Goal: Task Accomplishment & Management: Use online tool/utility

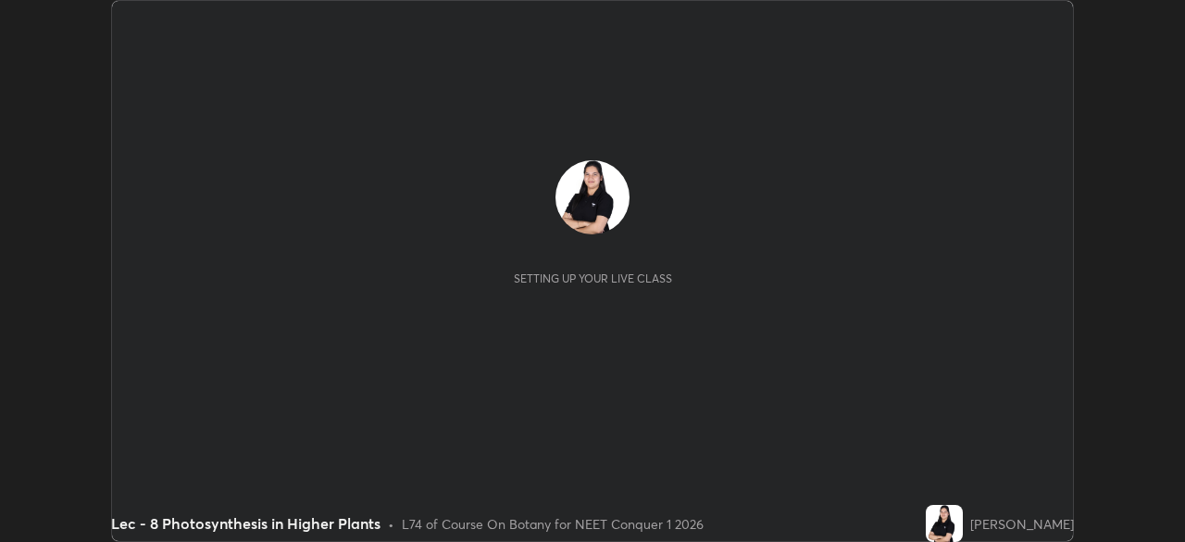
scroll to position [542, 1184]
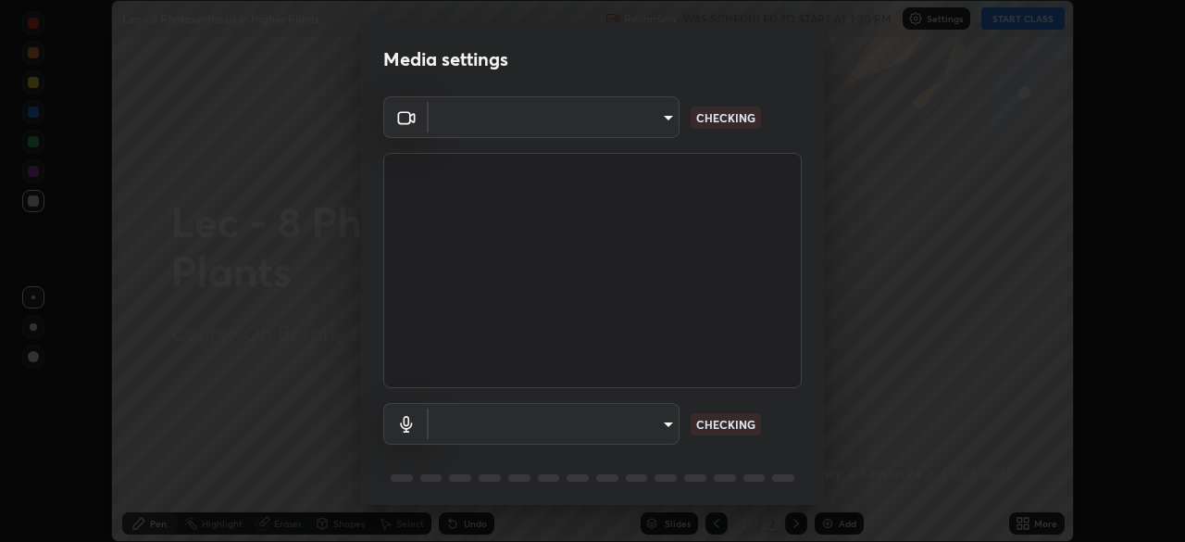
type input "3d1da761afc43bdaa0a132294104f56b3a57d466ed950affd0585f9b0cb4837e"
type input "0665b2f52914ec880783b51a2d5bdc2d091013175c93d9c857ed5a486e6a4140"
click at [642, 115] on body "Erase all Lec - 8 Photosynthesis in Higher Plants Recording WAS SCHEDULED TO ST…" at bounding box center [592, 271] width 1185 height 542
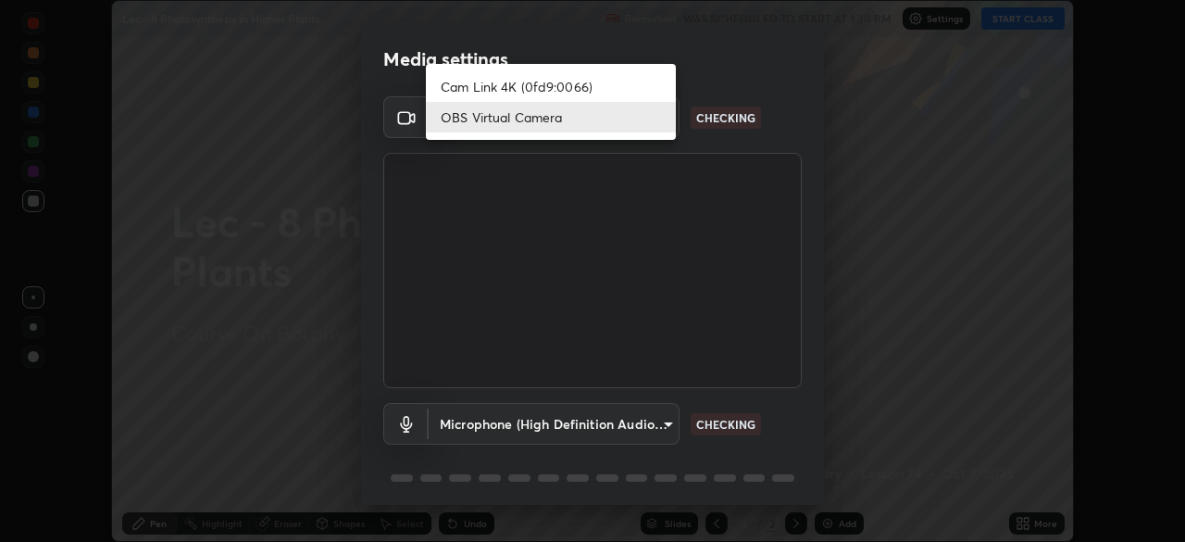
click at [560, 86] on li "Cam Link 4K (0fd9:0066)" at bounding box center [551, 86] width 250 height 31
type input "27e87ea3b58fcd7b1365503e738772725eaa22834b860e95db1c7442dcaebc01"
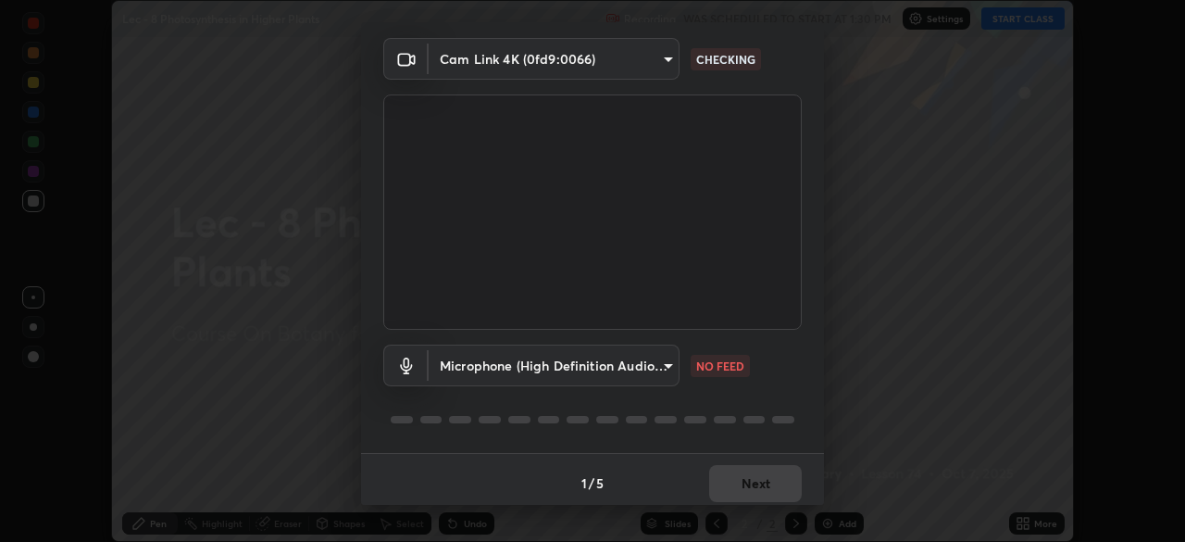
scroll to position [66, 0]
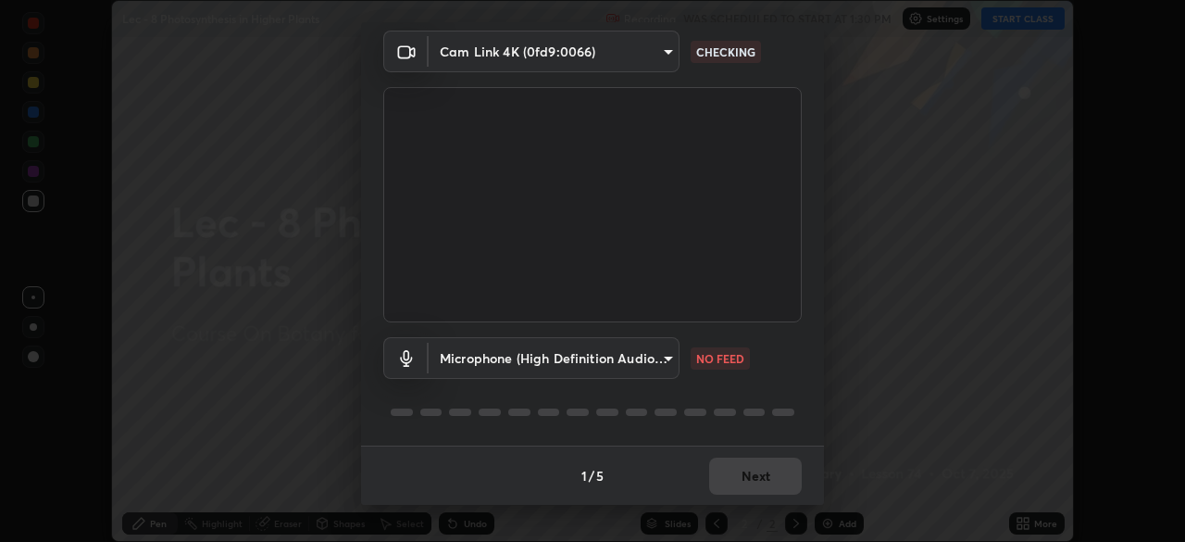
click at [662, 360] on body "Erase all Lec - 8 Photosynthesis in Higher Plants Recording WAS SCHEDULED TO ST…" at bounding box center [592, 271] width 1185 height 542
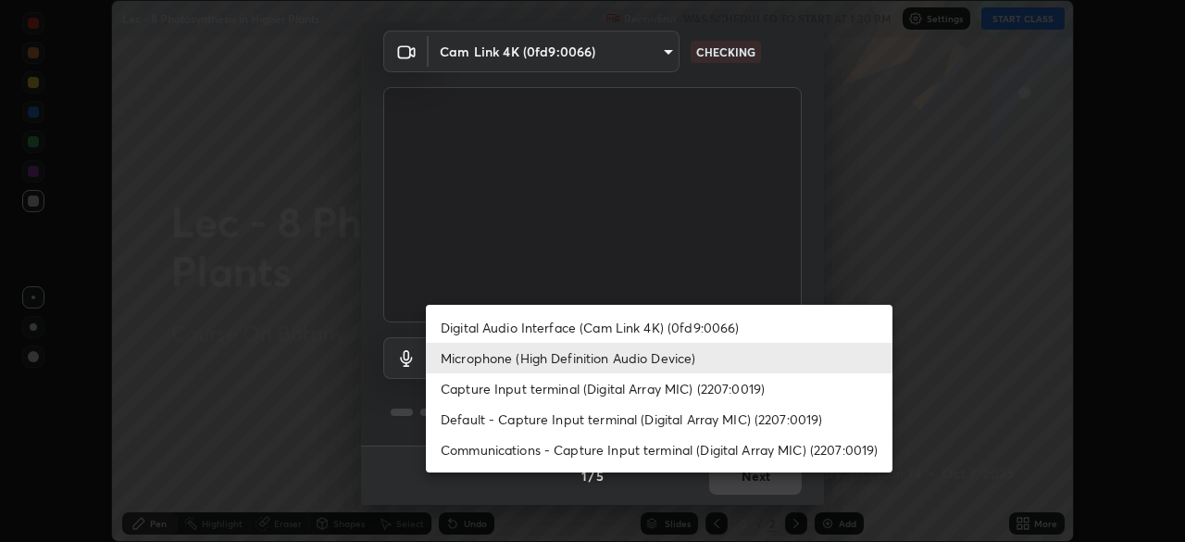
click at [670, 323] on li "Digital Audio Interface (Cam Link 4K) (0fd9:0066)" at bounding box center [659, 327] width 467 height 31
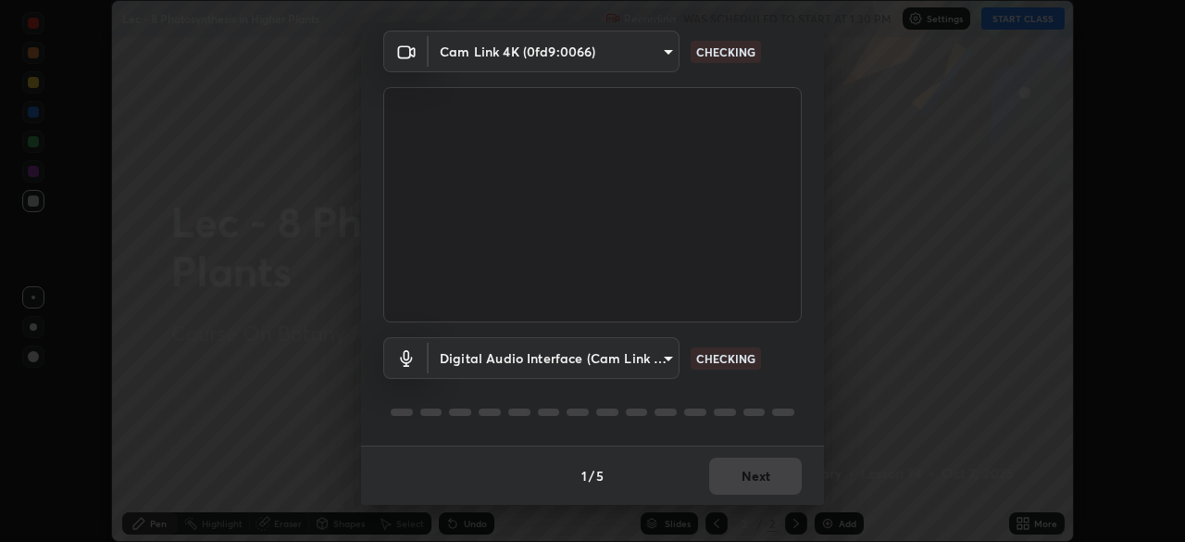
click at [656, 353] on body "Erase all Lec - 8 Photosynthesis in Higher Plants Recording WAS SCHEDULED TO ST…" at bounding box center [592, 271] width 1185 height 542
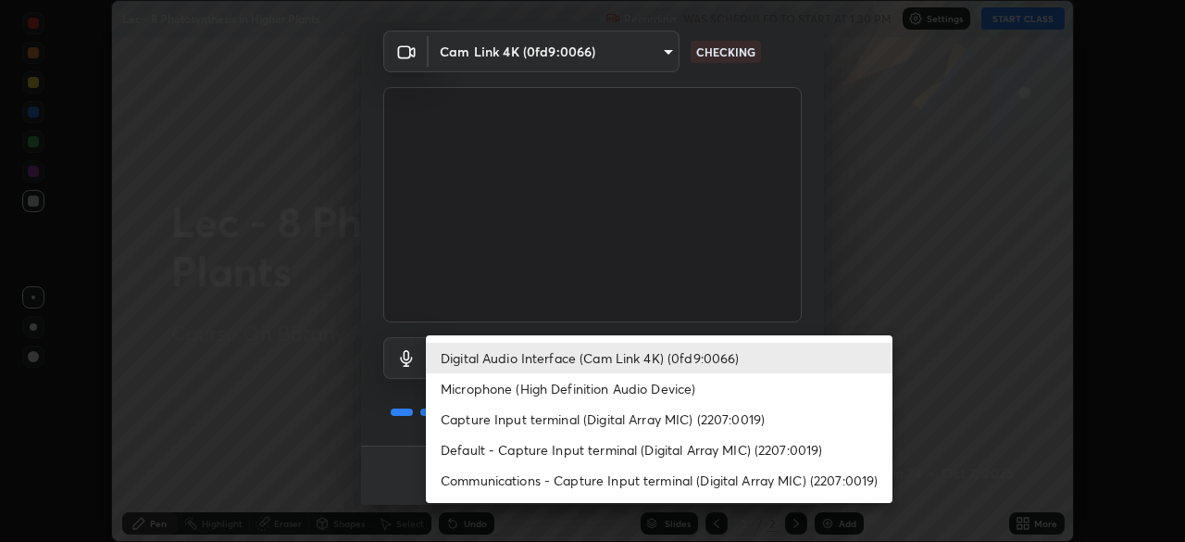
click at [648, 388] on li "Microphone (High Definition Audio Device)" at bounding box center [659, 388] width 467 height 31
type input "0665b2f52914ec880783b51a2d5bdc2d091013175c93d9c857ed5a486e6a4140"
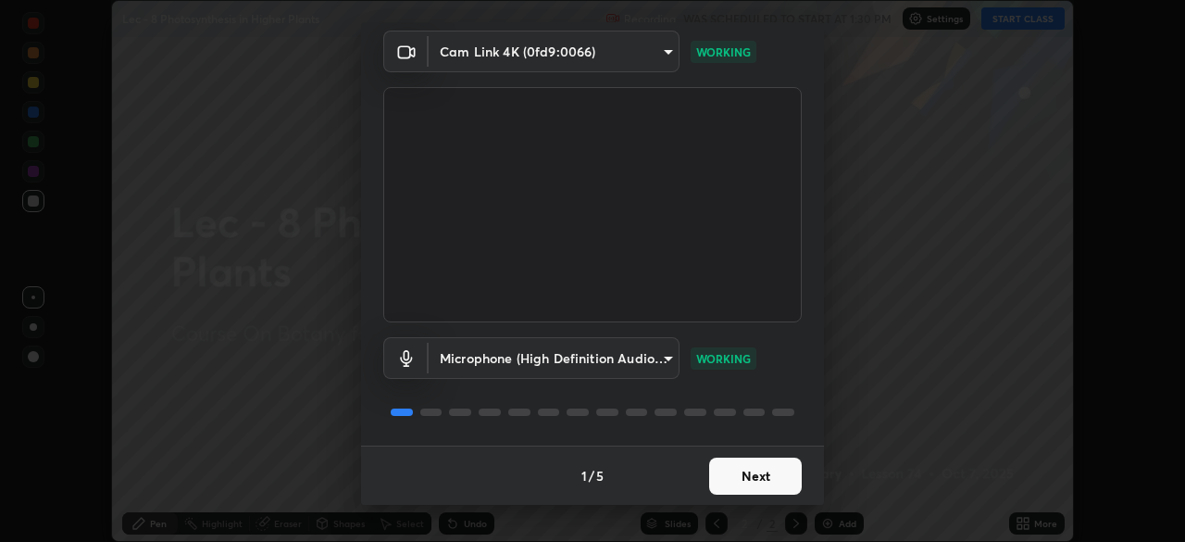
click at [737, 477] on button "Next" at bounding box center [755, 475] width 93 height 37
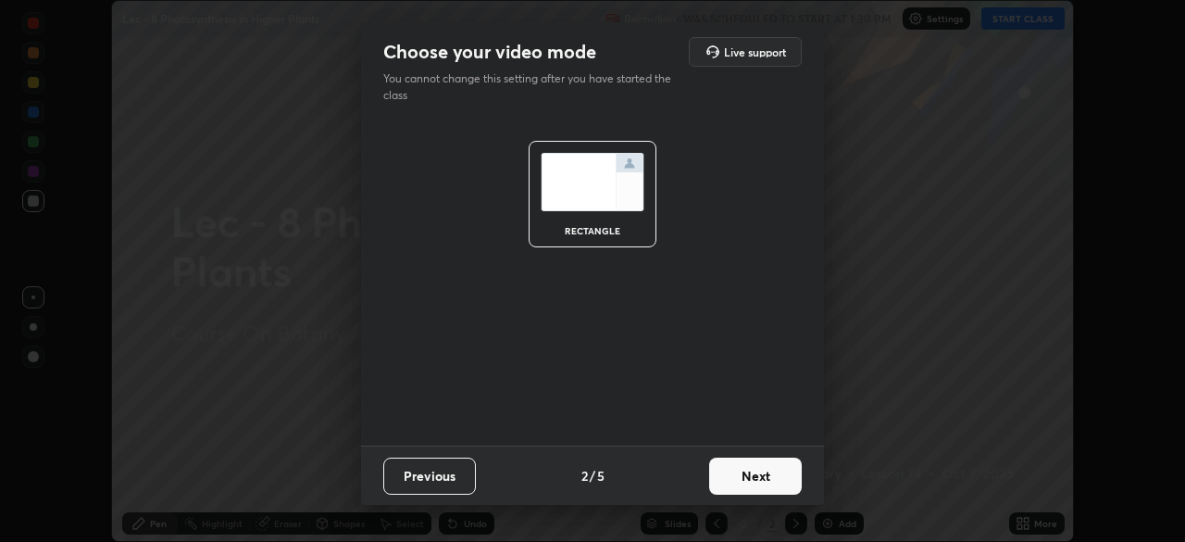
scroll to position [0, 0]
click at [737, 475] on button "Next" at bounding box center [755, 475] width 93 height 37
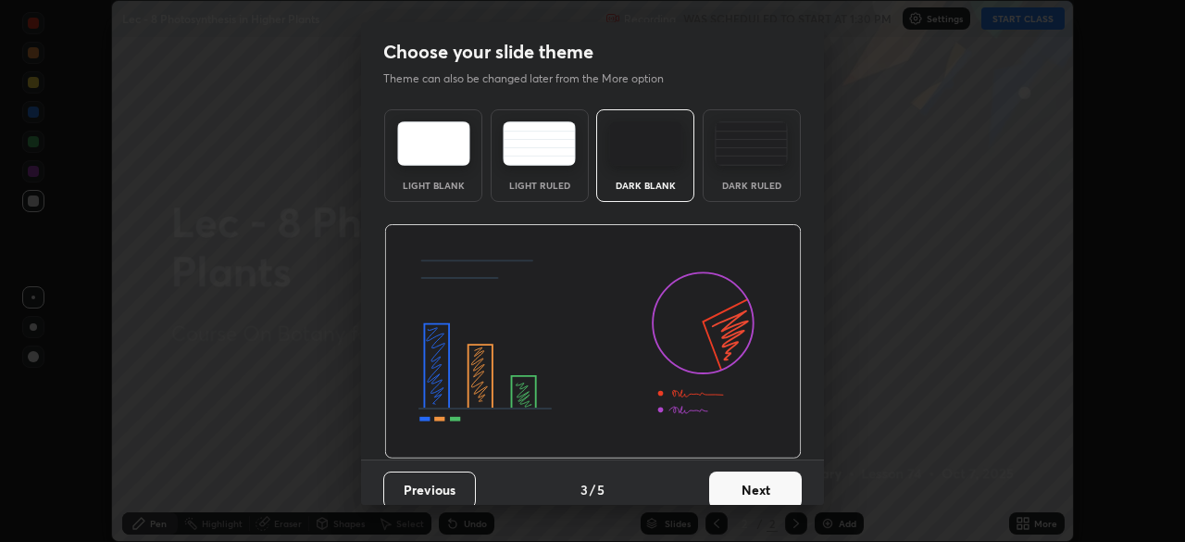
click at [742, 480] on button "Next" at bounding box center [755, 489] width 93 height 37
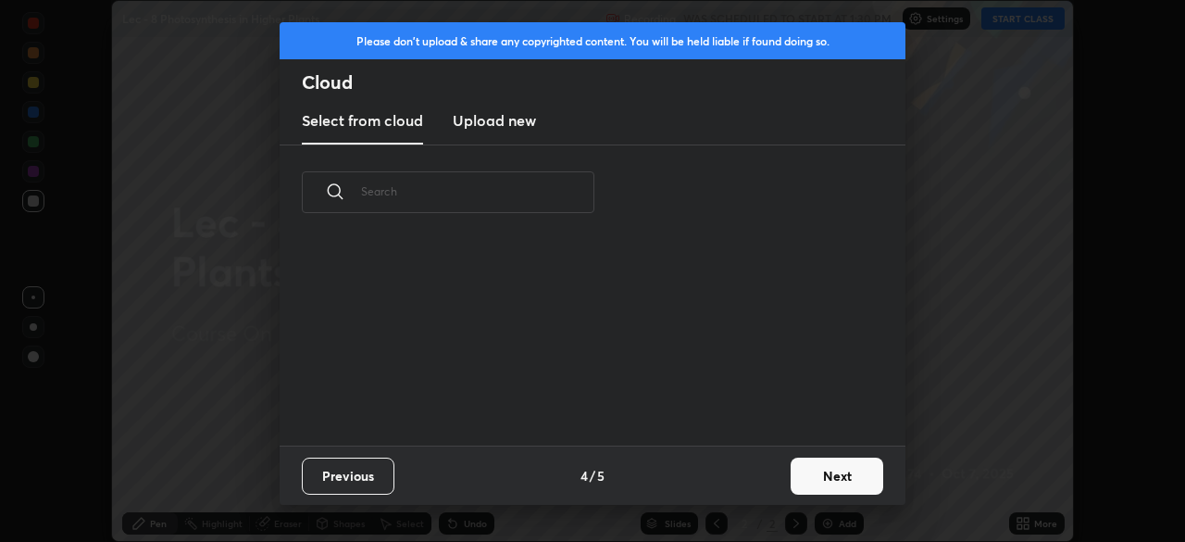
click at [745, 483] on div "Previous 4 / 5 Next" at bounding box center [593, 474] width 626 height 59
click at [808, 476] on button "Next" at bounding box center [837, 475] width 93 height 37
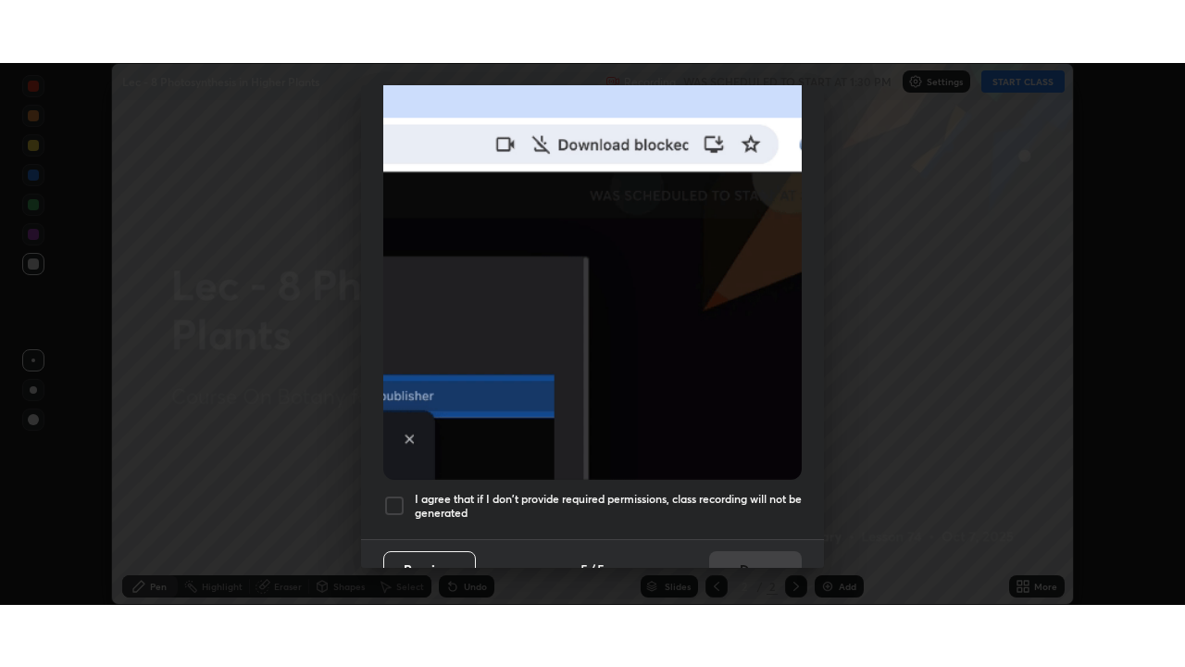
scroll to position [444, 0]
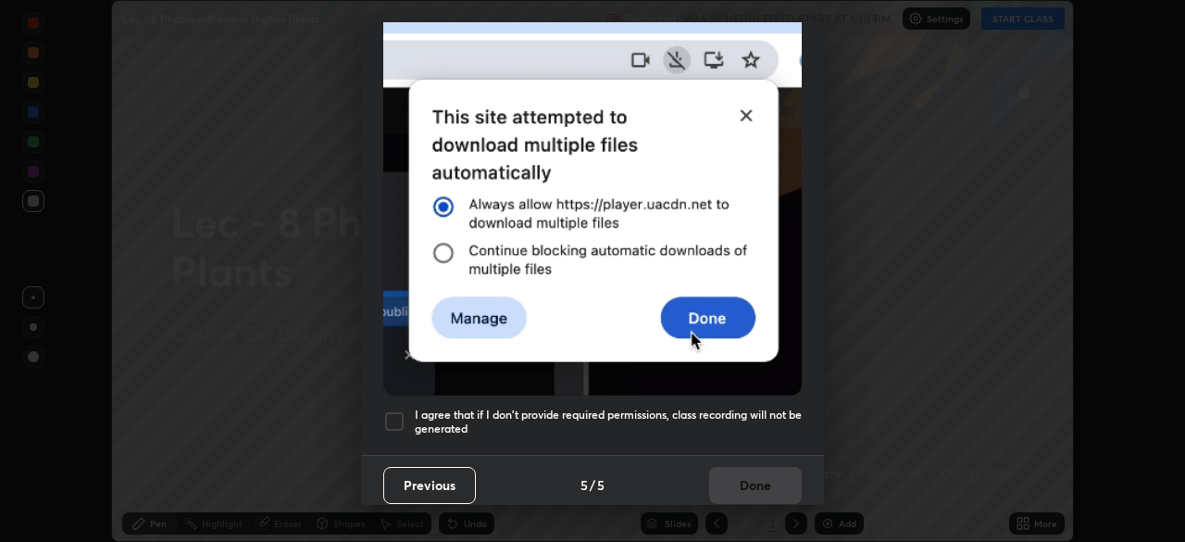
click at [394, 410] on div at bounding box center [394, 421] width 22 height 22
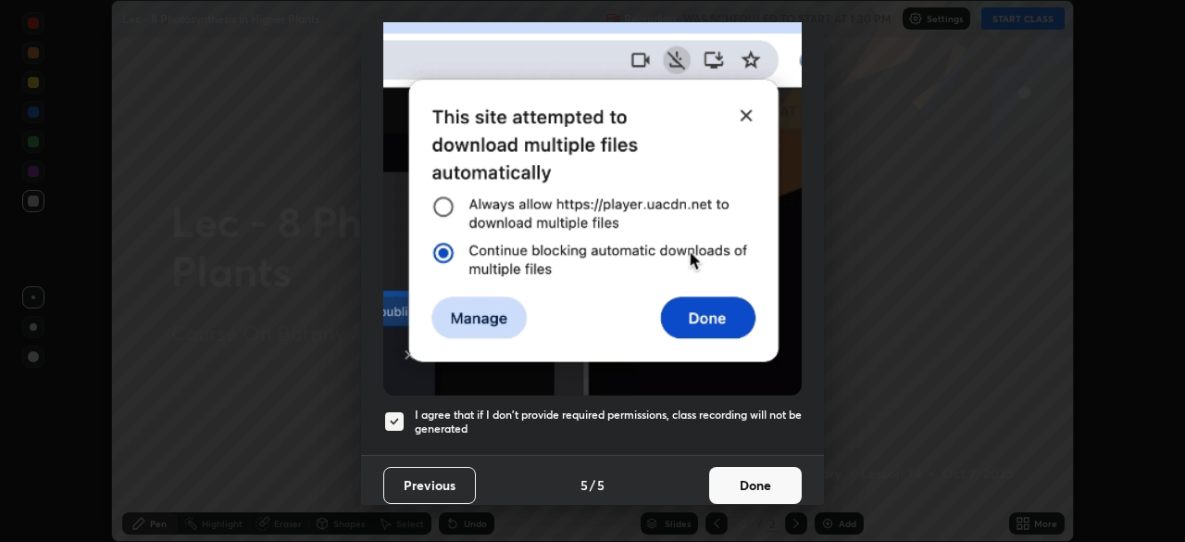
click at [748, 475] on button "Done" at bounding box center [755, 485] width 93 height 37
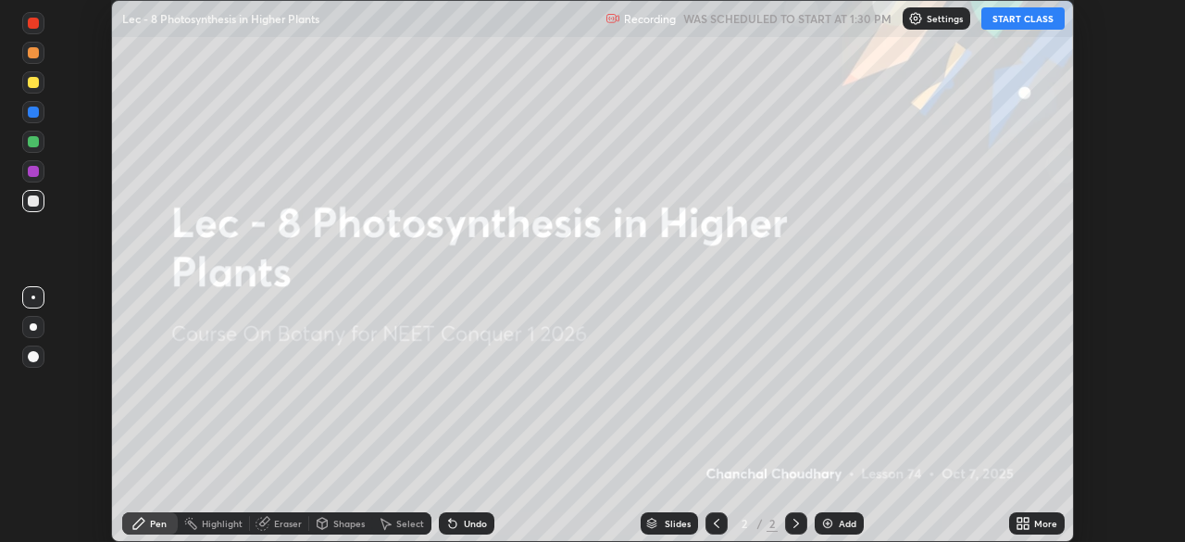
click at [1019, 16] on button "START CLASS" at bounding box center [1023, 18] width 83 height 22
click at [842, 523] on div "Add" at bounding box center [848, 523] width 18 height 9
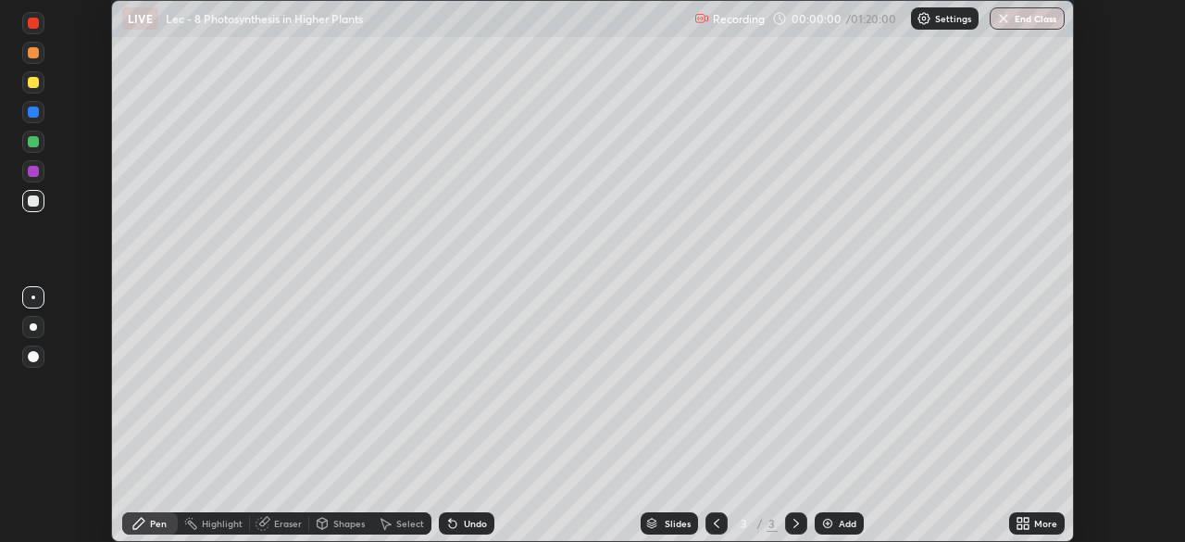
click at [1037, 526] on div "More" at bounding box center [1045, 523] width 23 height 9
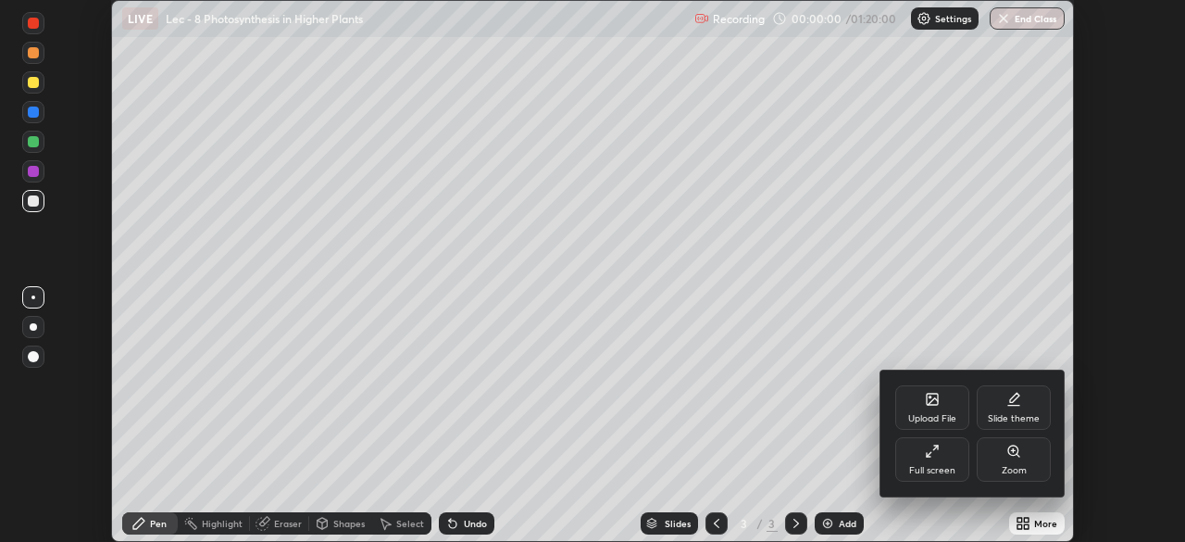
click at [937, 473] on div "Full screen" at bounding box center [932, 470] width 46 height 9
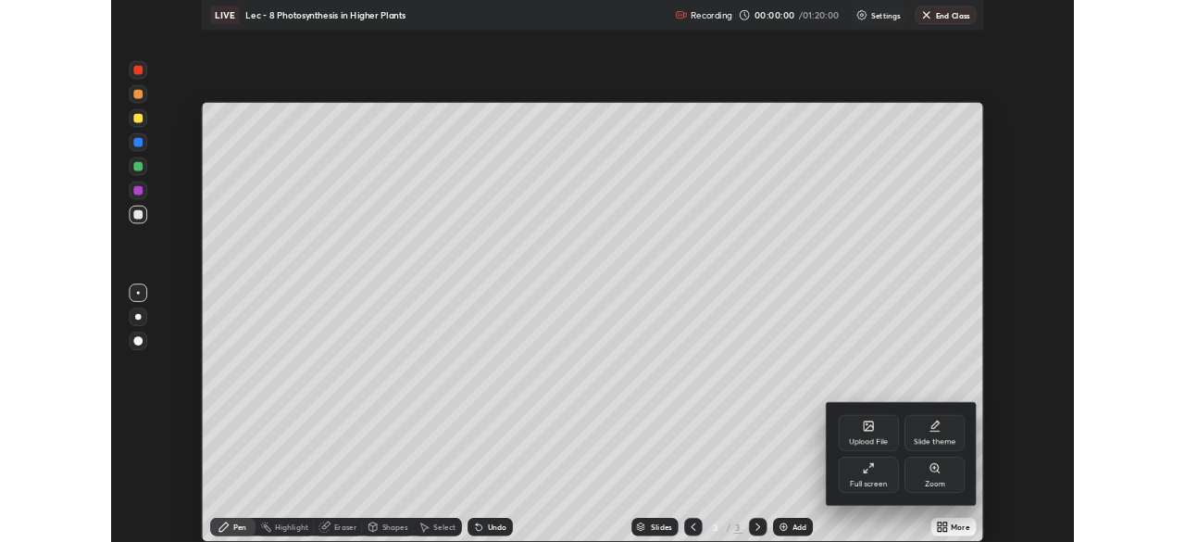
scroll to position [667, 1185]
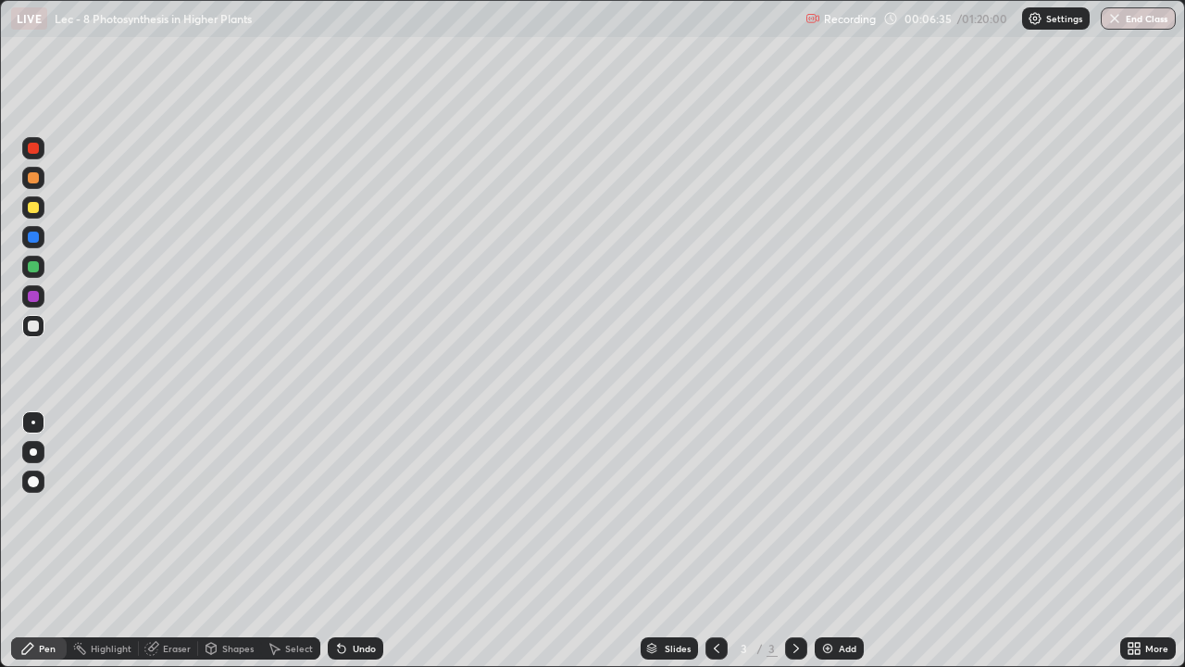
click at [1137, 541] on icon at bounding box center [1137, 651] width 5 height 5
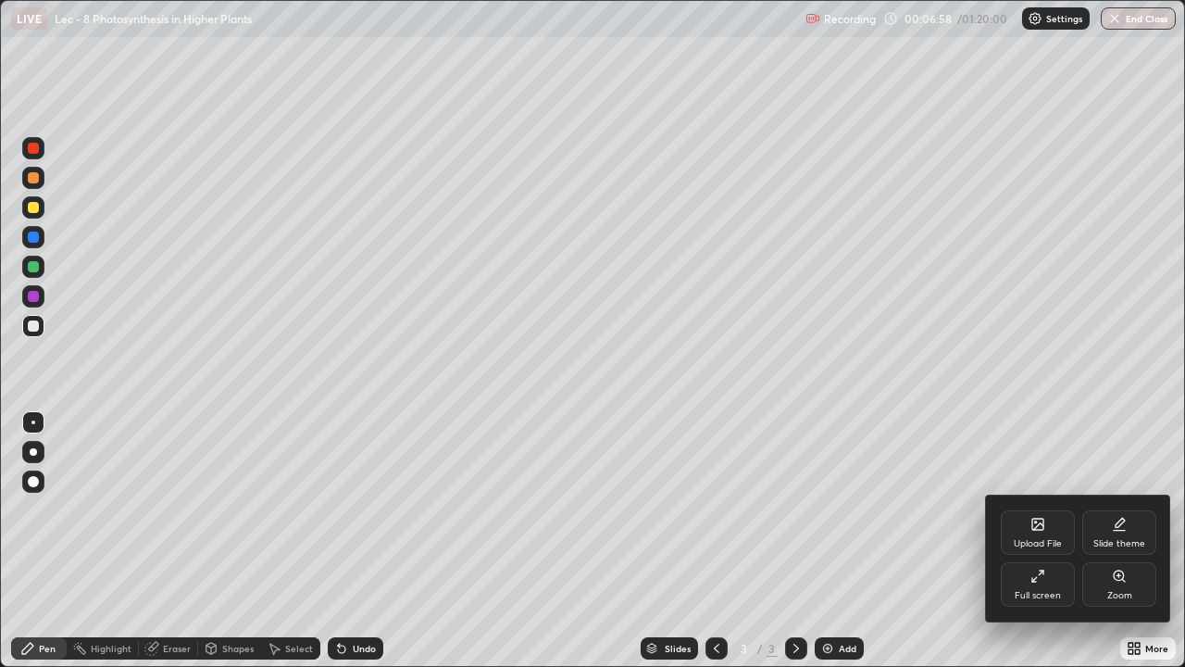
click at [1038, 541] on div "Full screen" at bounding box center [1038, 595] width 46 height 9
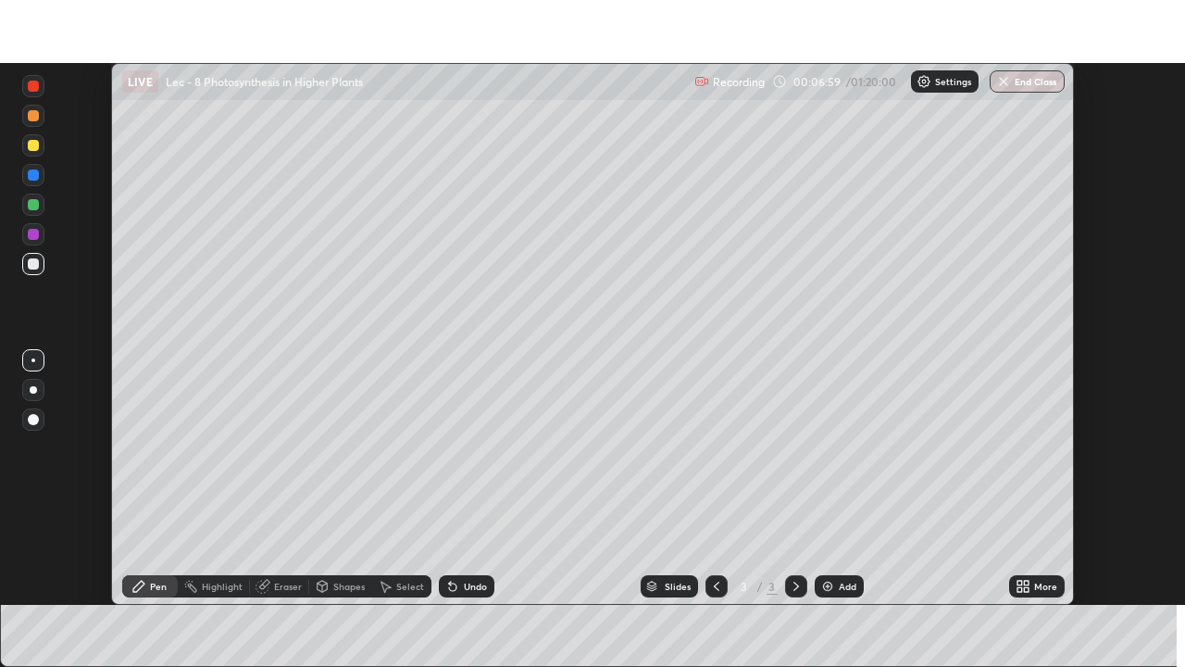
scroll to position [92063, 91419]
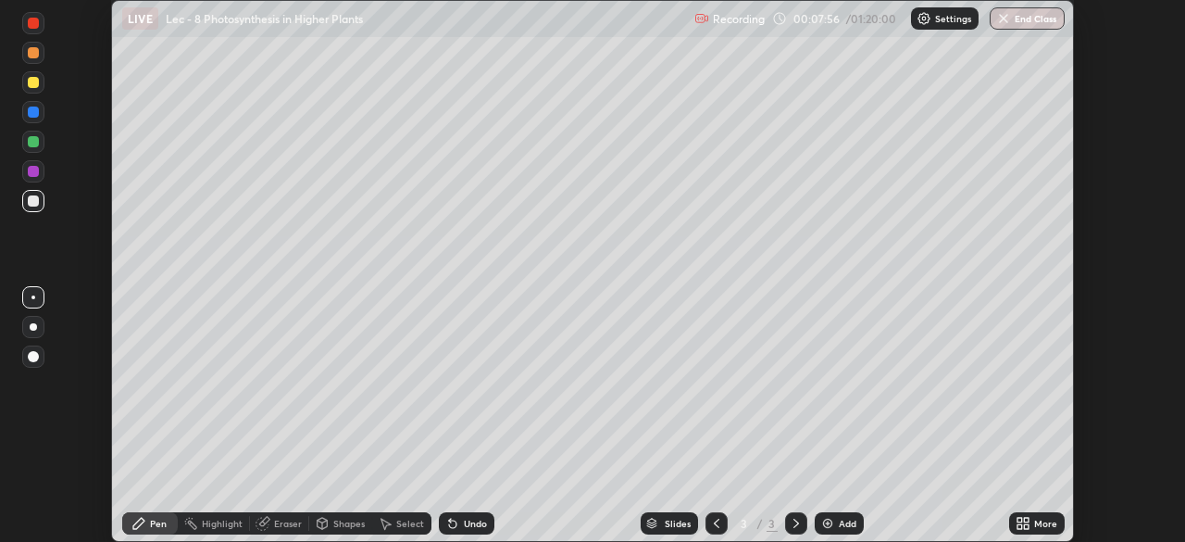
click at [1024, 518] on icon at bounding box center [1026, 520] width 5 height 5
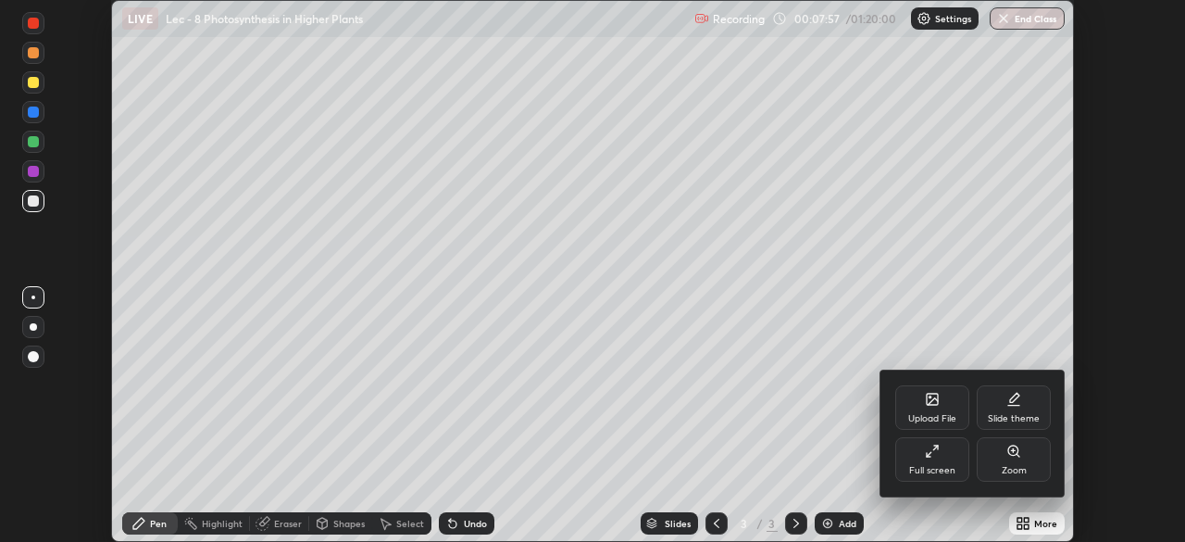
click at [937, 466] on div "Full screen" at bounding box center [932, 470] width 46 height 9
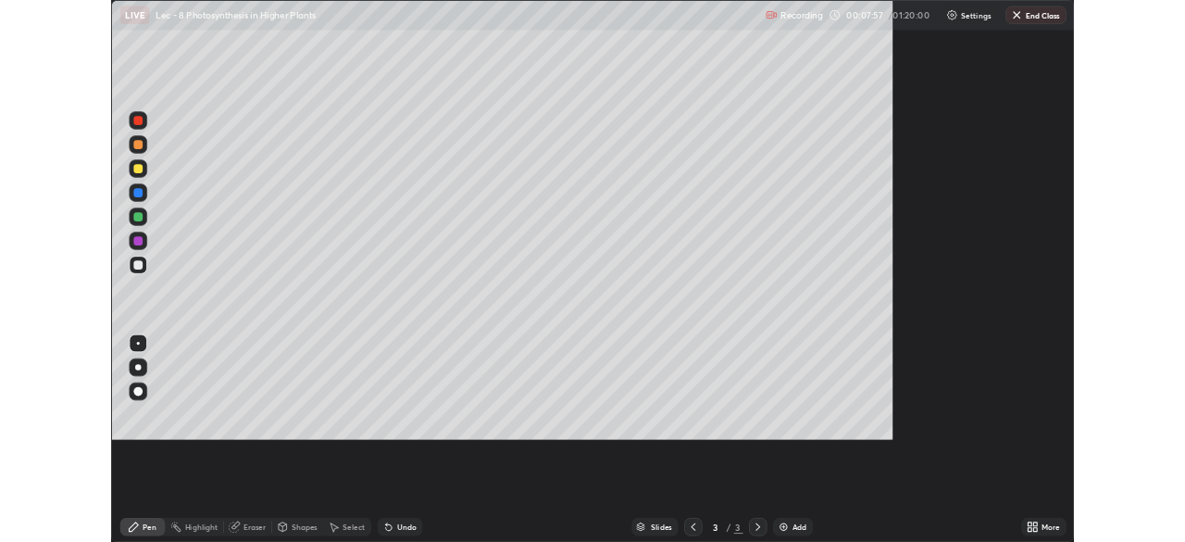
scroll to position [667, 1185]
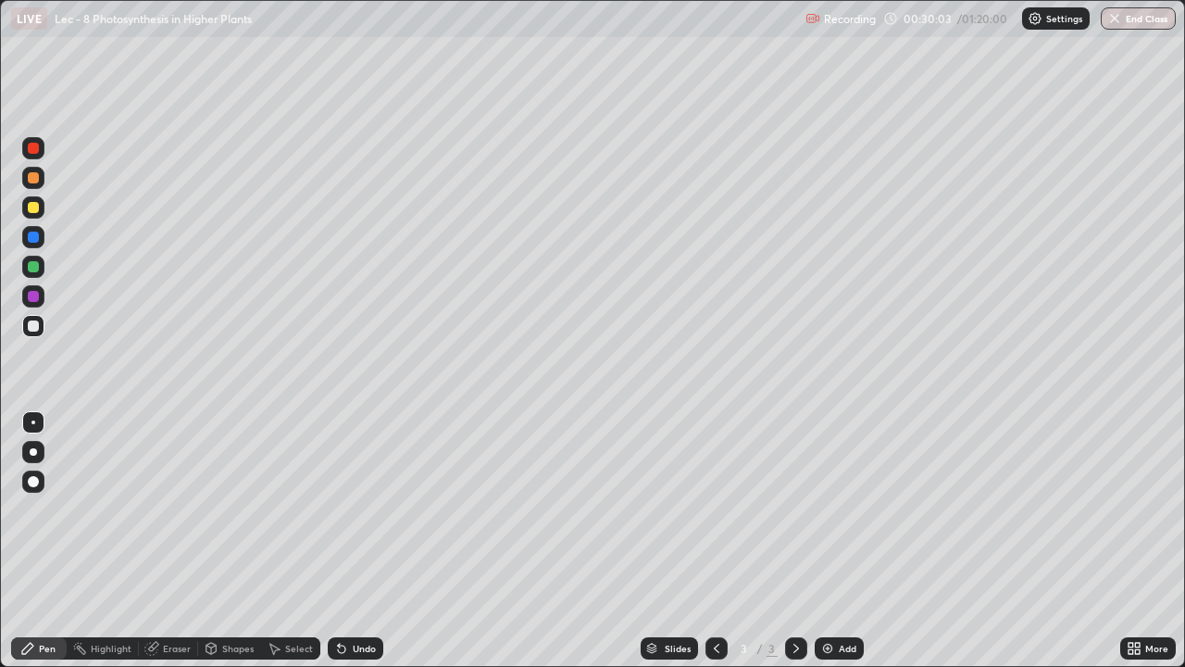
click at [1129, 541] on icon at bounding box center [1131, 645] width 5 height 5
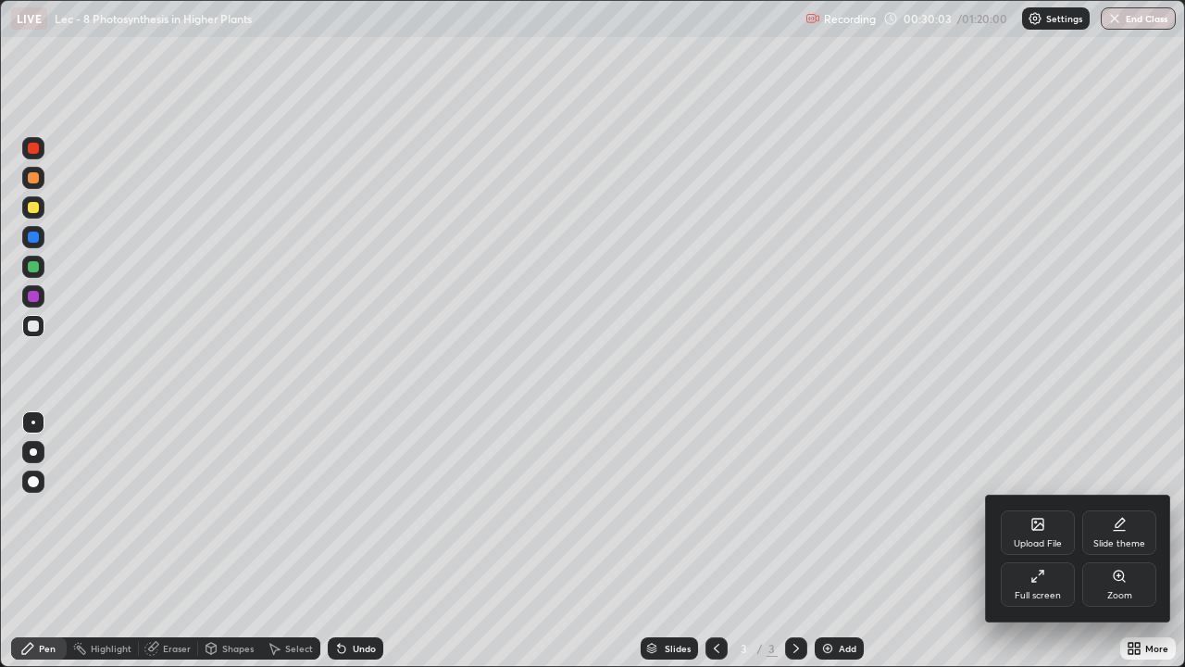
click at [1040, 541] on div "Full screen" at bounding box center [1038, 595] width 46 height 9
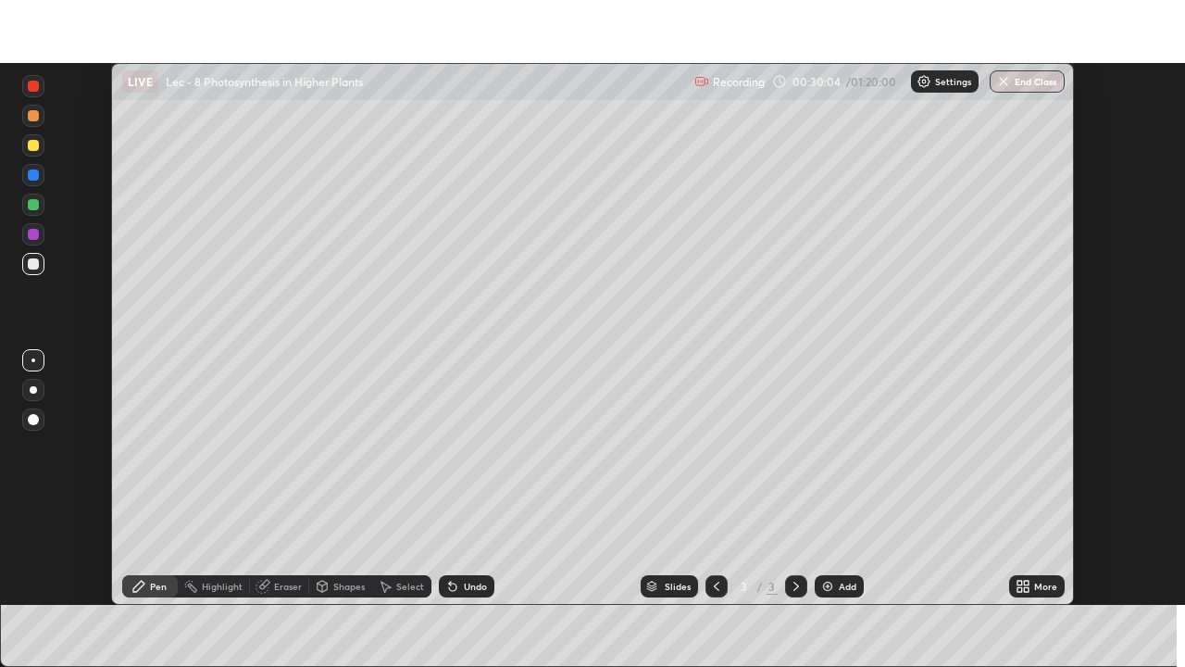
scroll to position [92063, 91419]
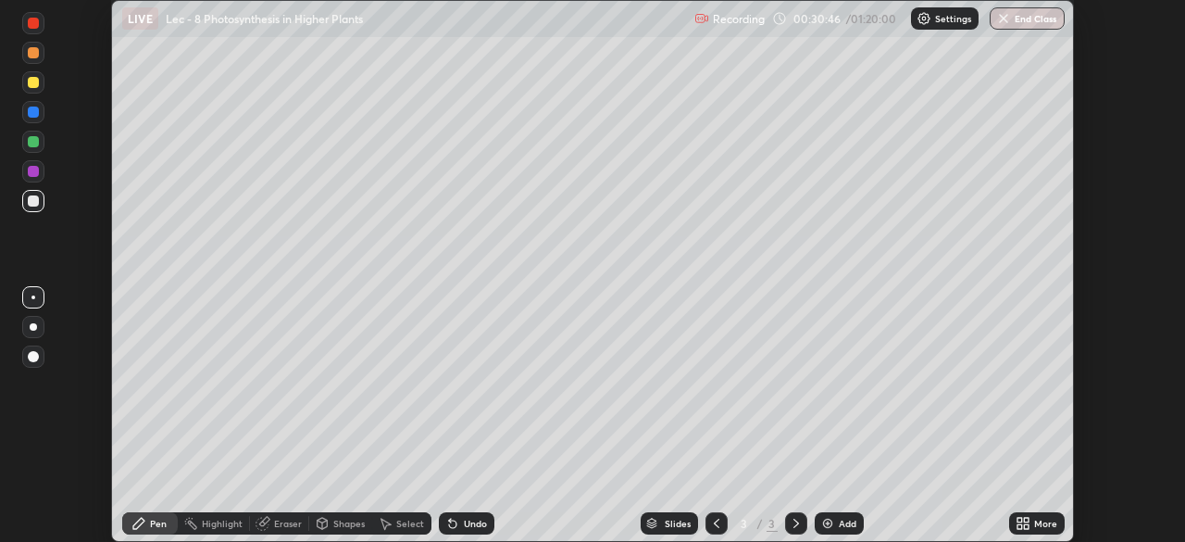
click at [1020, 520] on icon at bounding box center [1020, 520] width 5 height 5
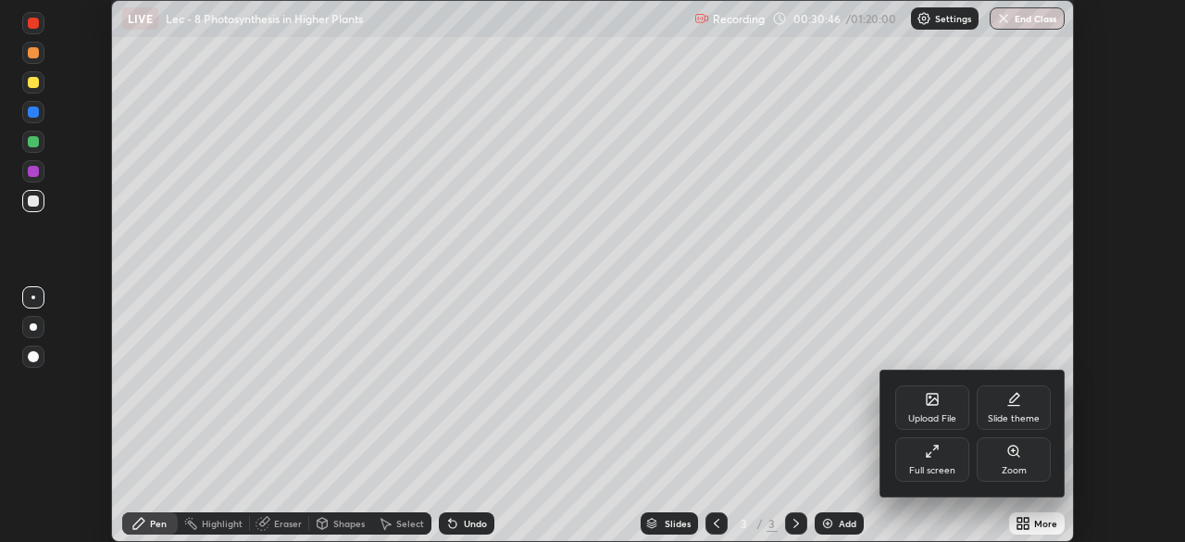
click at [919, 466] on div "Full screen" at bounding box center [932, 470] width 46 height 9
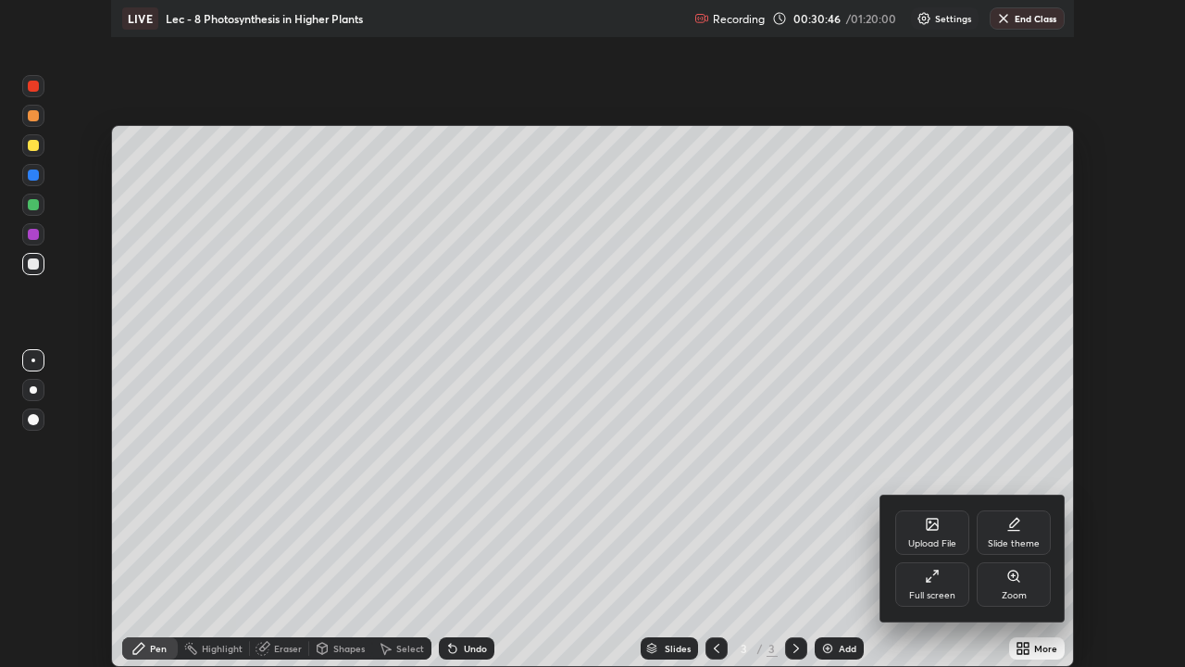
scroll to position [667, 1185]
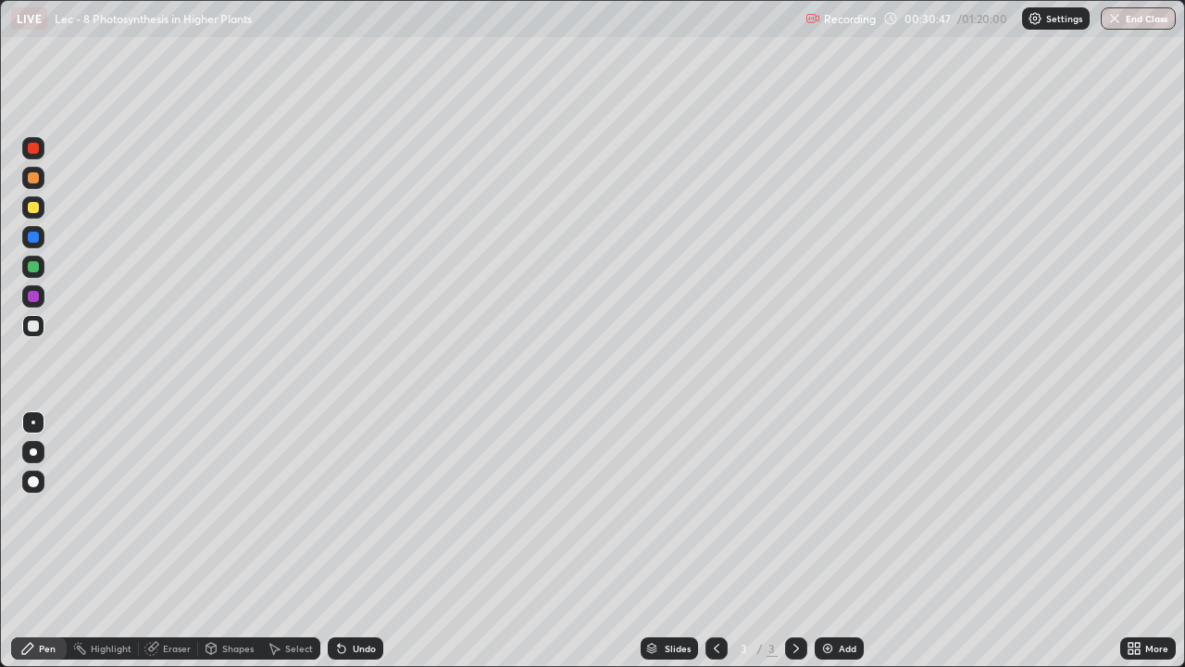
click at [1136, 541] on icon at bounding box center [1137, 645] width 5 height 5
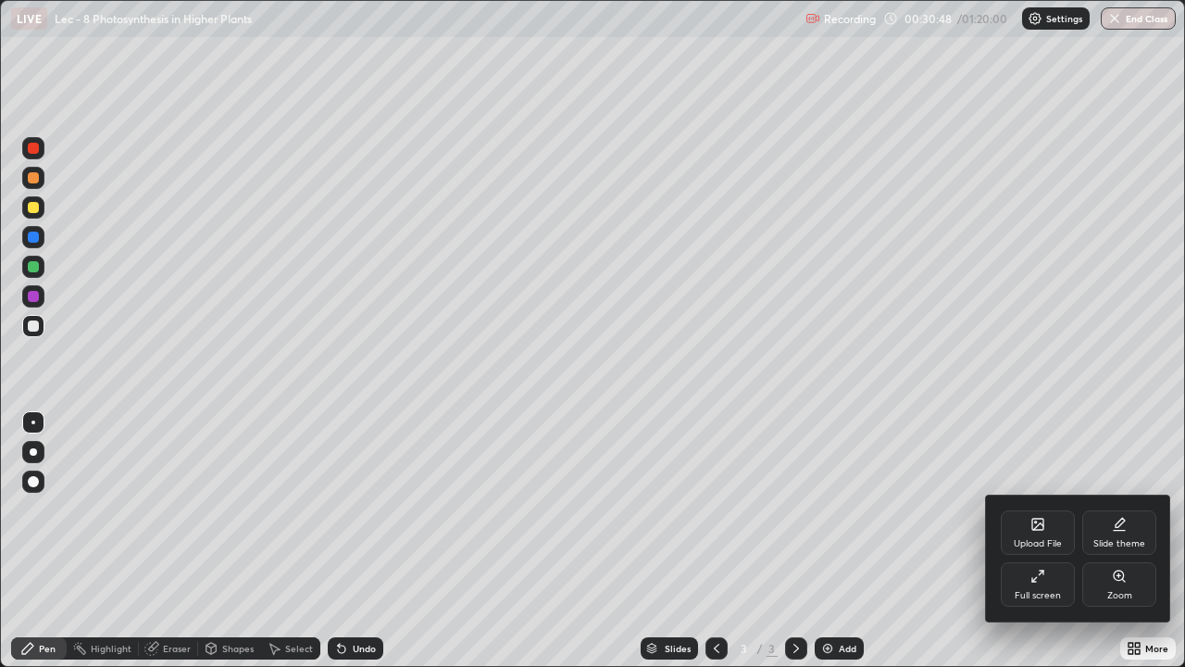
click at [1045, 539] on div "Upload File" at bounding box center [1038, 543] width 48 height 9
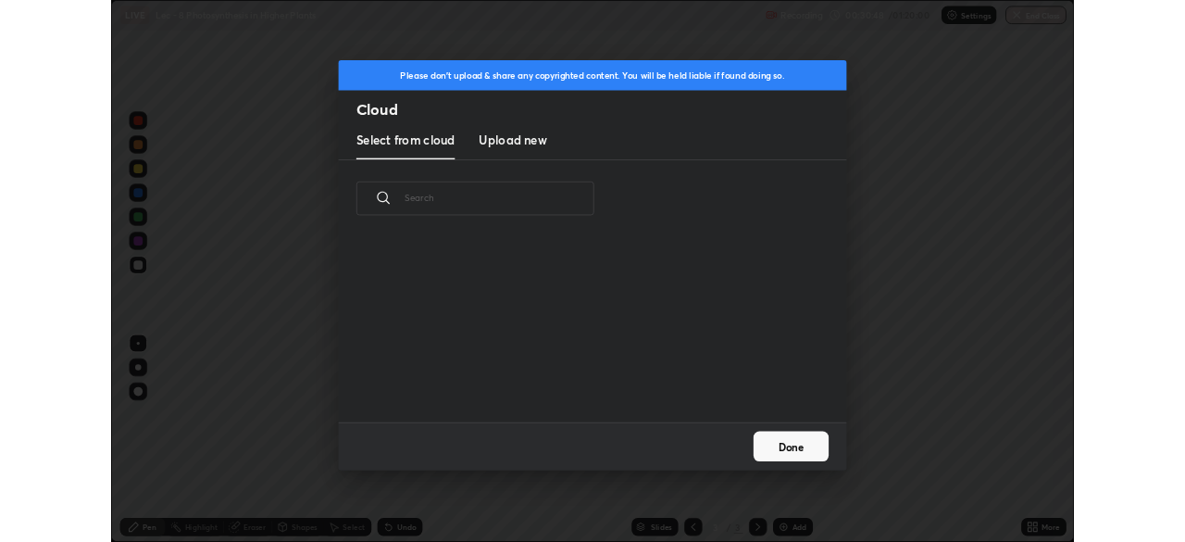
scroll to position [228, 595]
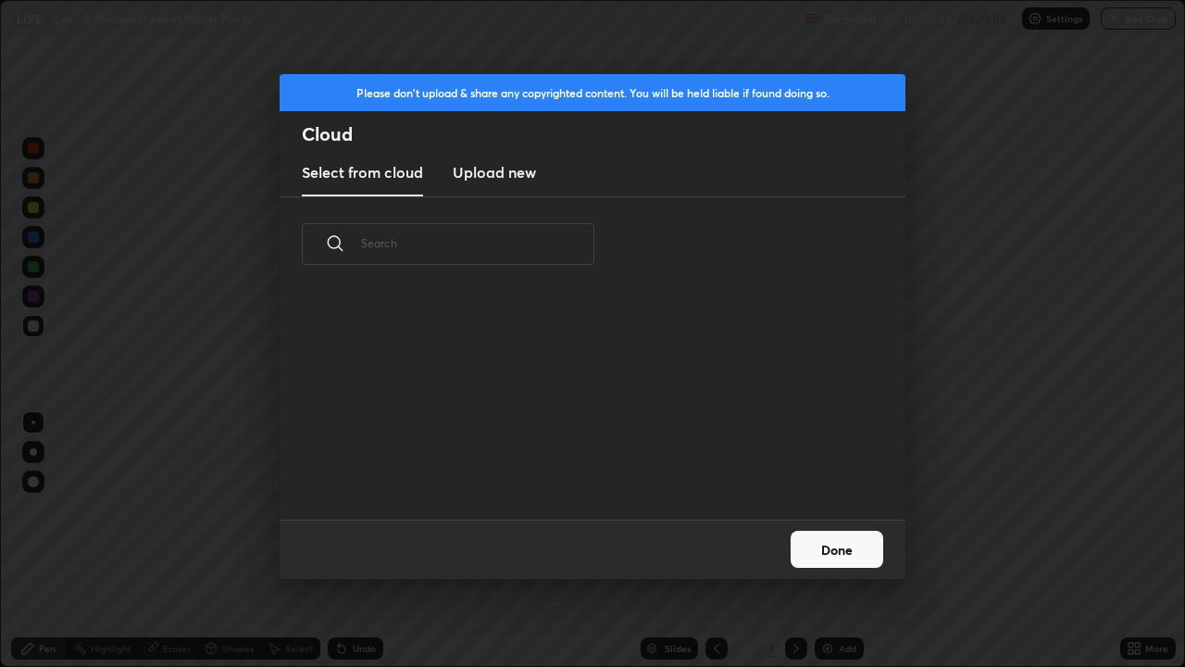
click at [499, 174] on h3 "Upload new" at bounding box center [494, 172] width 83 height 22
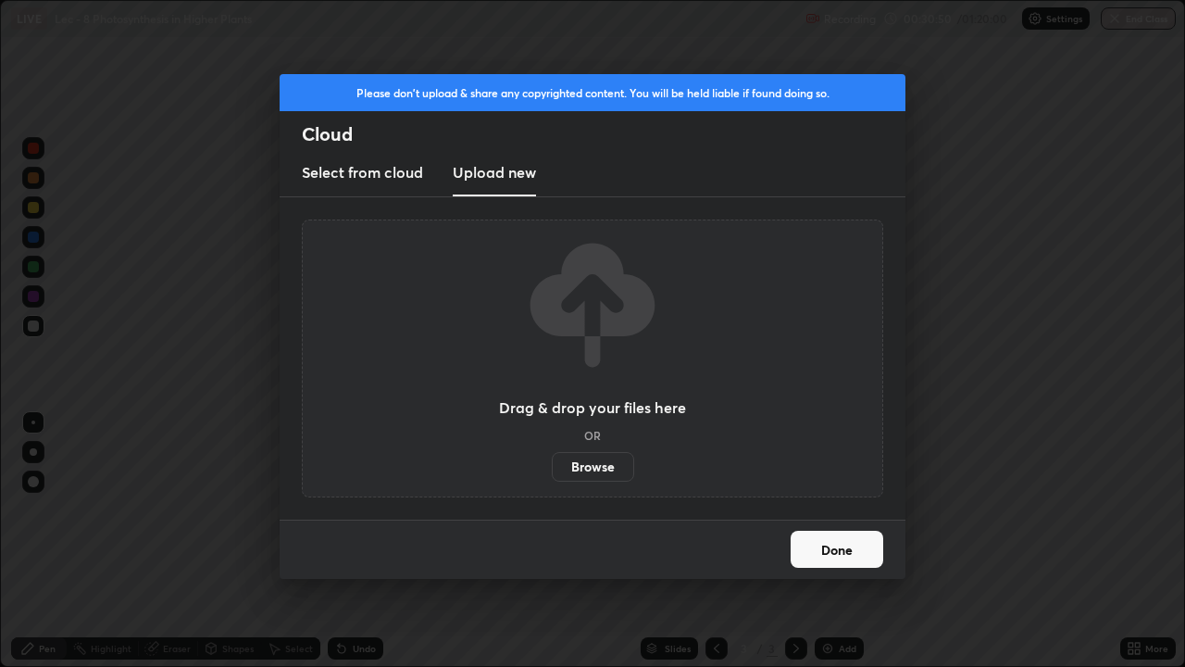
click at [596, 472] on label "Browse" at bounding box center [593, 467] width 82 height 30
click at [552, 472] on input "Browse" at bounding box center [552, 467] width 0 height 30
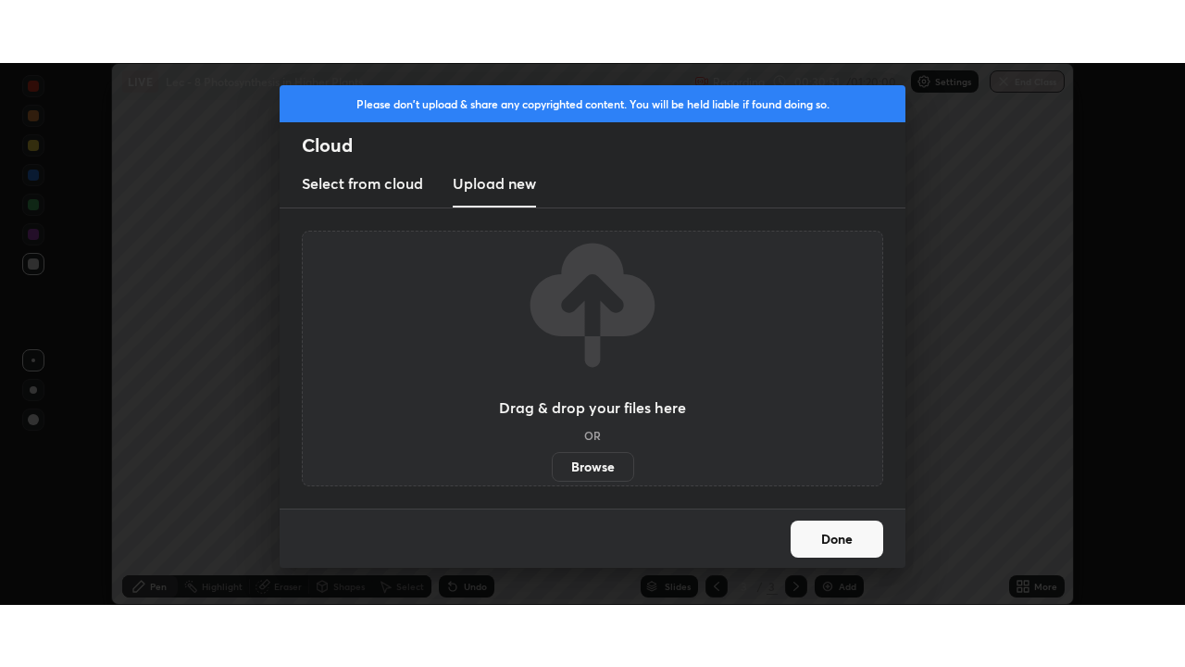
scroll to position [92063, 91419]
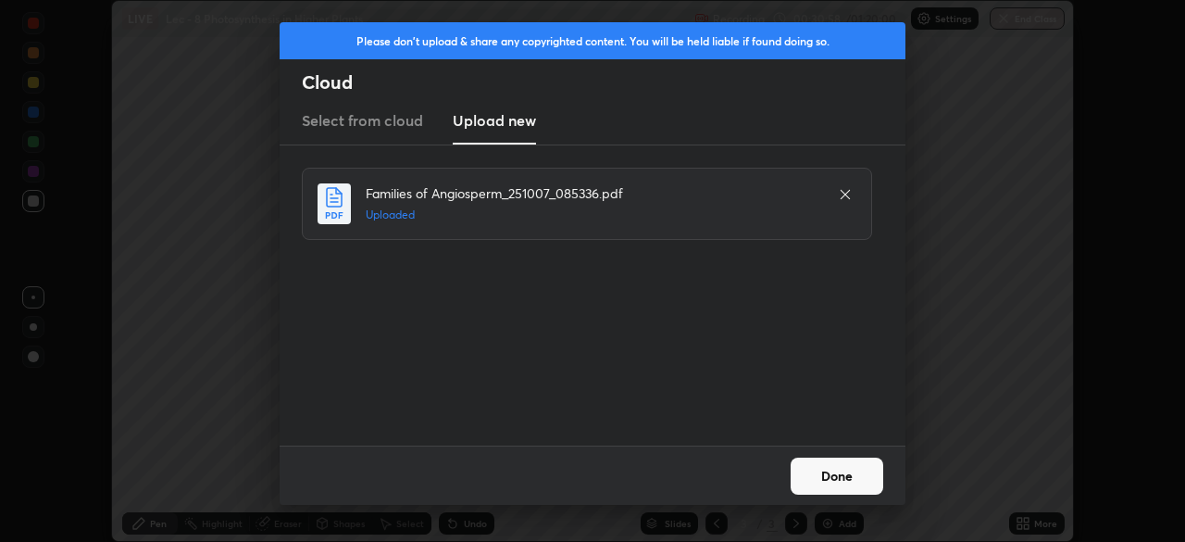
click at [832, 476] on button "Done" at bounding box center [837, 475] width 93 height 37
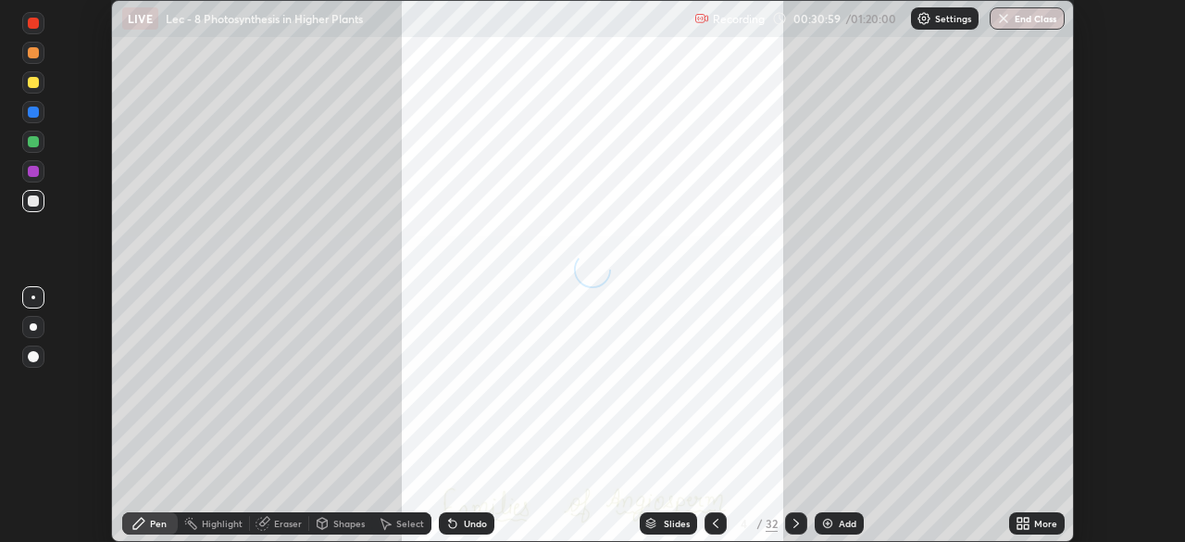
click at [1035, 519] on div "More" at bounding box center [1045, 523] width 23 height 9
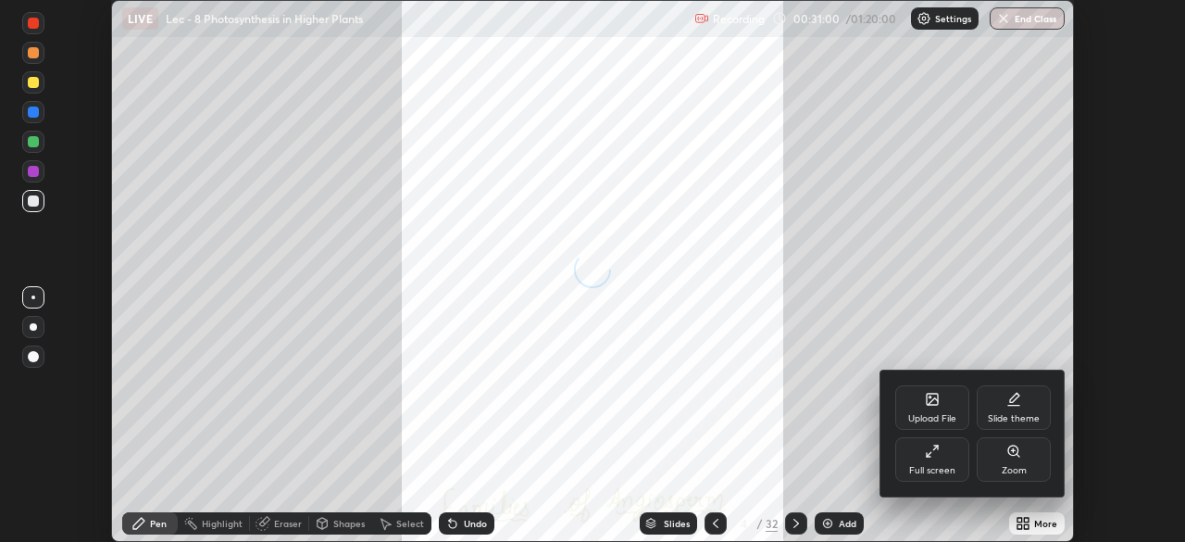
click at [934, 469] on div "Full screen" at bounding box center [932, 470] width 46 height 9
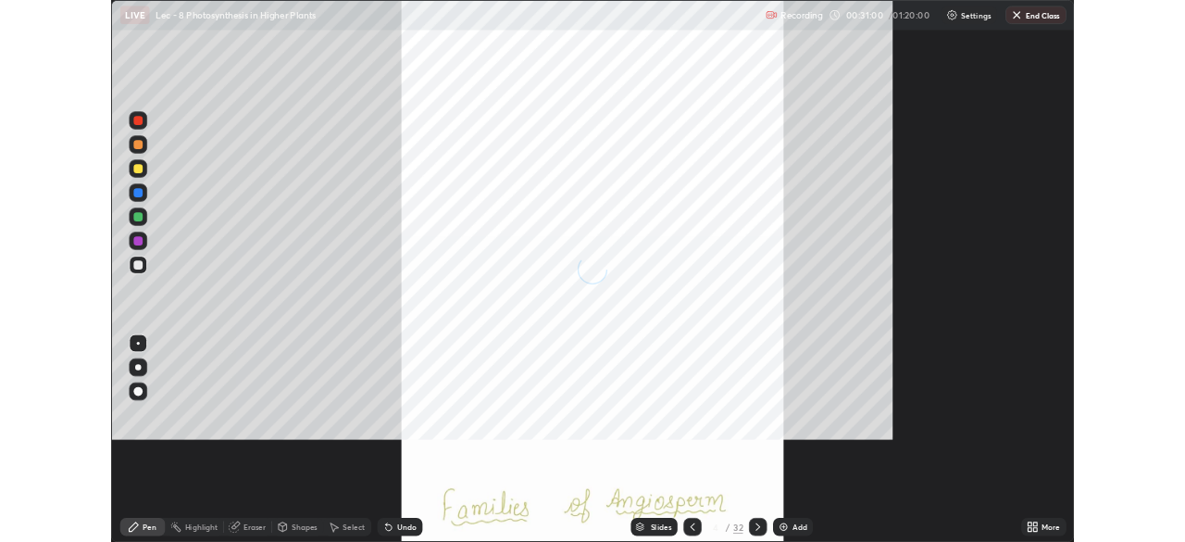
scroll to position [667, 1185]
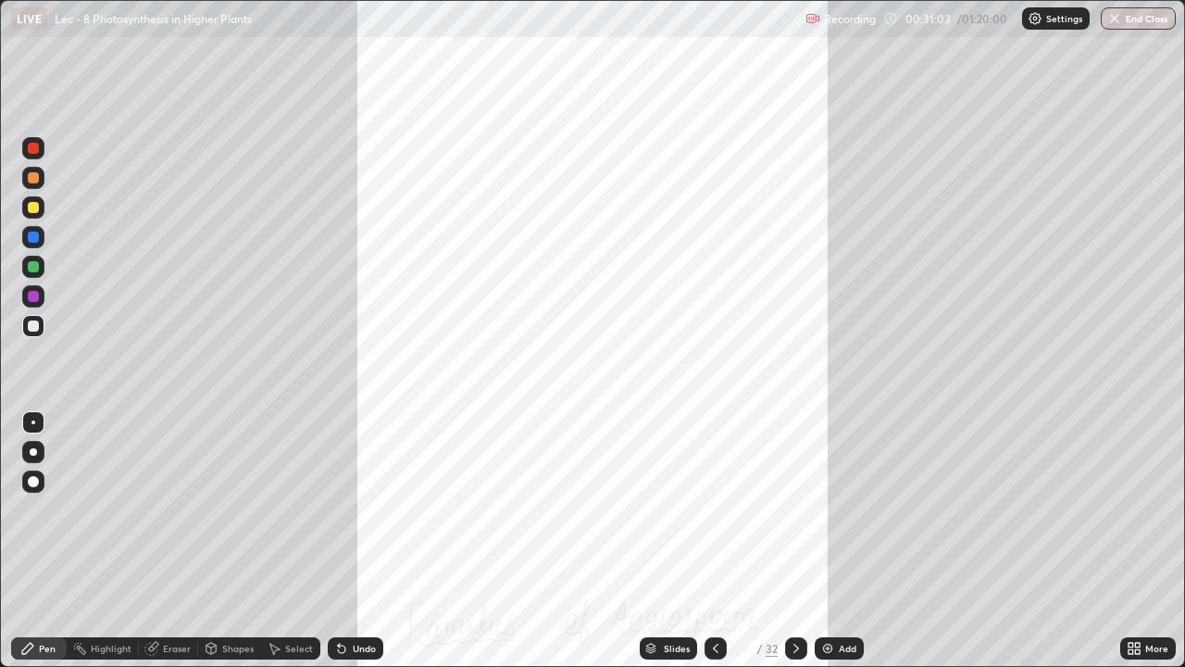
click at [714, 541] on icon at bounding box center [715, 648] width 15 height 15
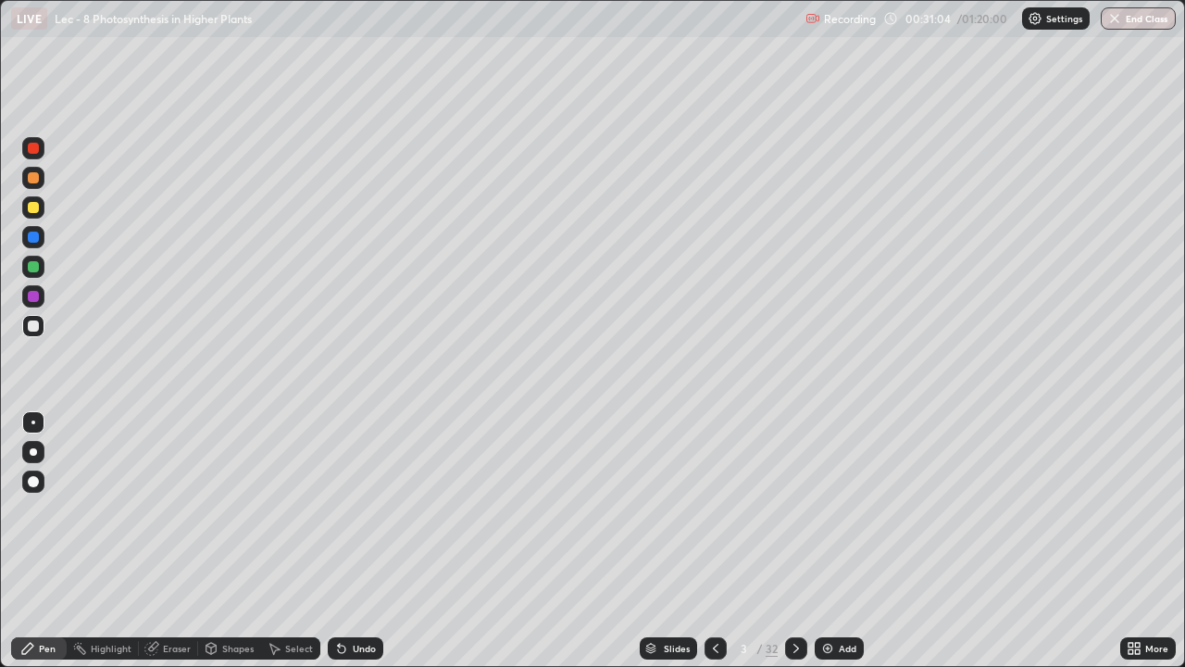
click at [839, 541] on div "Add" at bounding box center [848, 648] width 18 height 9
click at [708, 541] on icon at bounding box center [715, 648] width 15 height 15
click at [28, 541] on icon at bounding box center [27, 648] width 11 height 11
click at [353, 541] on div "Undo" at bounding box center [364, 648] width 23 height 9
click at [42, 332] on div at bounding box center [33, 326] width 22 height 22
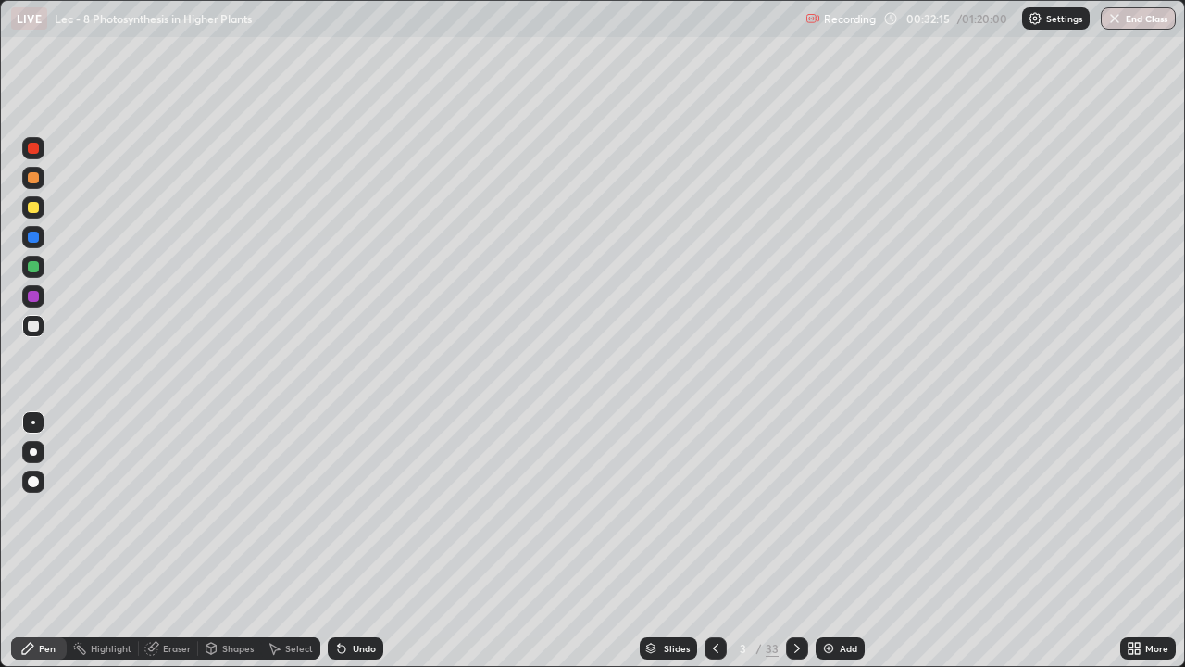
click at [35, 459] on div at bounding box center [33, 452] width 22 height 22
click at [29, 209] on div at bounding box center [33, 207] width 11 height 11
click at [33, 325] on div at bounding box center [33, 325] width 11 height 11
click at [795, 541] on icon at bounding box center [797, 648] width 15 height 15
click at [40, 180] on div at bounding box center [33, 178] width 22 height 22
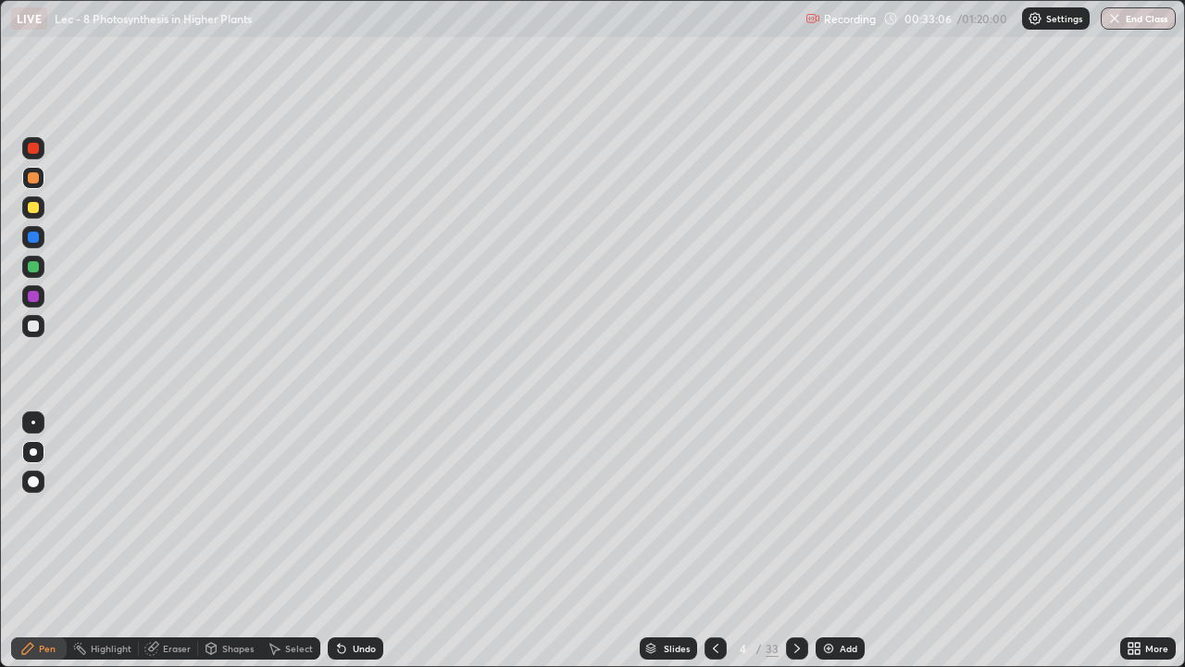
click at [34, 325] on div at bounding box center [33, 325] width 11 height 11
click at [31, 207] on div at bounding box center [33, 207] width 11 height 11
click at [33, 325] on div at bounding box center [33, 325] width 11 height 11
click at [714, 541] on icon at bounding box center [715, 648] width 15 height 15
click at [795, 541] on icon at bounding box center [797, 648] width 15 height 15
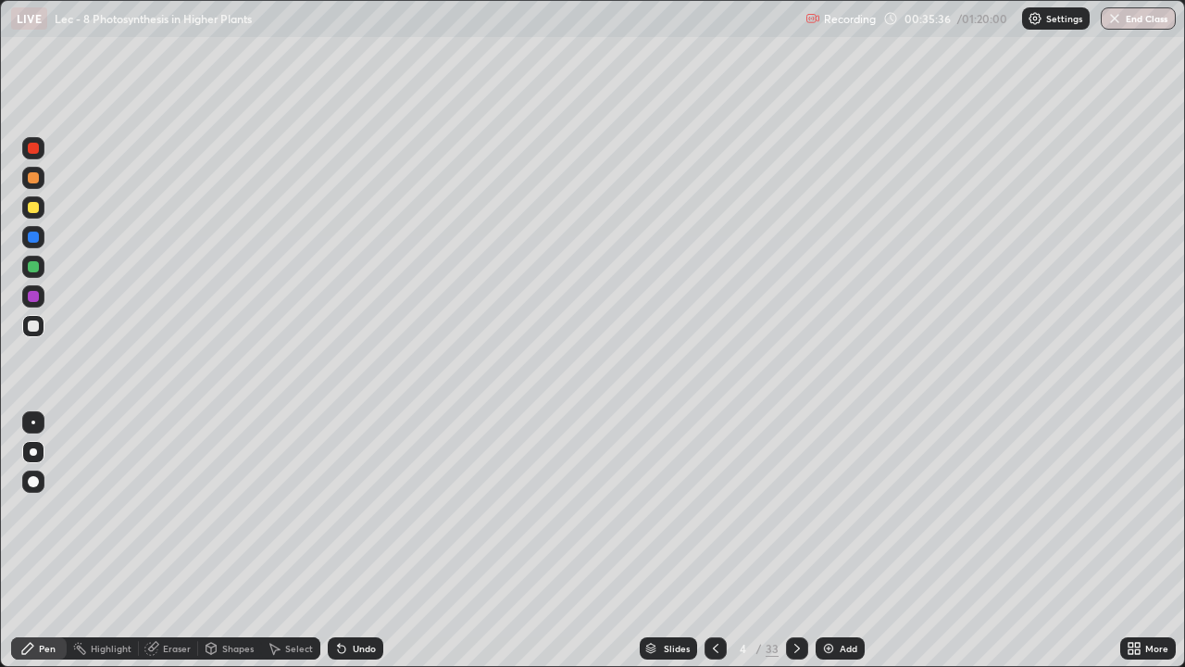
click at [715, 541] on icon at bounding box center [715, 648] width 15 height 15
click at [794, 541] on icon at bounding box center [797, 648] width 15 height 15
click at [713, 541] on icon at bounding box center [715, 648] width 15 height 15
click at [794, 541] on icon at bounding box center [797, 648] width 15 height 15
click at [717, 541] on icon at bounding box center [715, 648] width 15 height 15
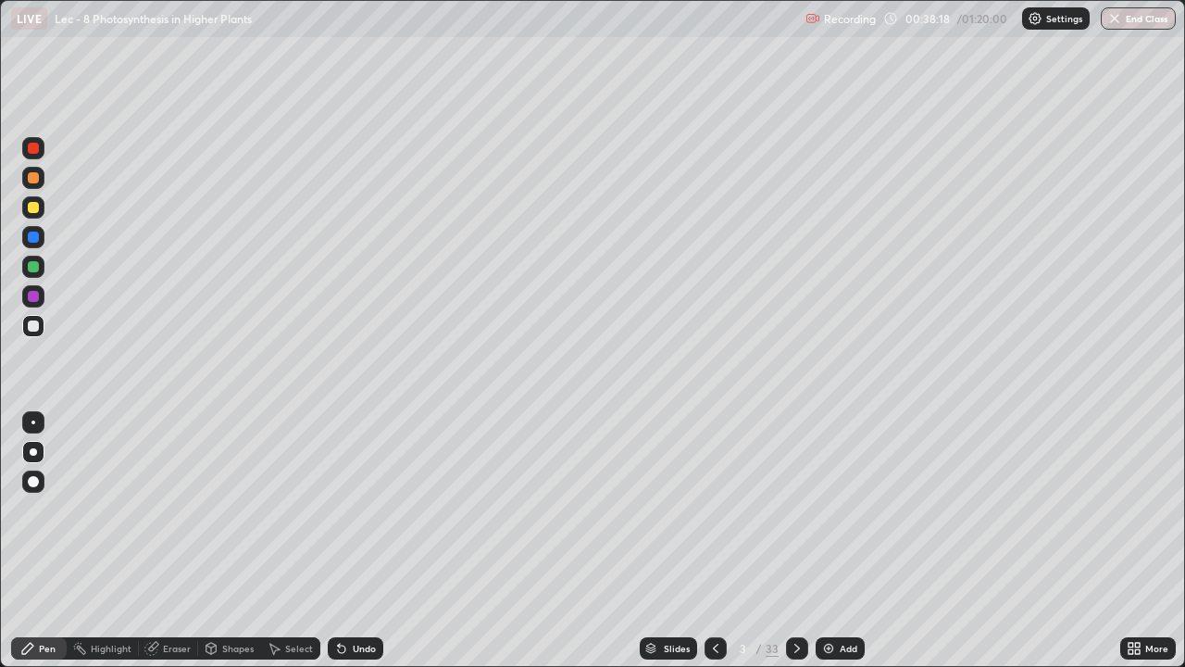
click at [795, 541] on icon at bounding box center [798, 648] width 6 height 9
click at [156, 541] on icon at bounding box center [151, 648] width 15 height 15
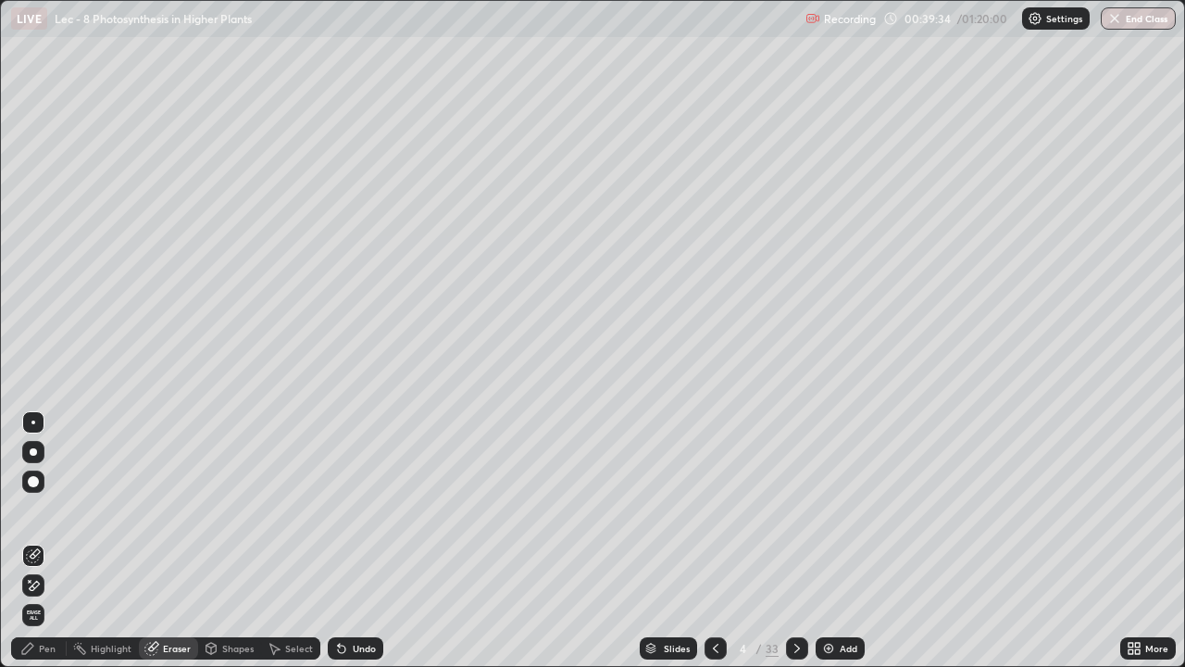
click at [54, 541] on div "Pen" at bounding box center [47, 648] width 17 height 9
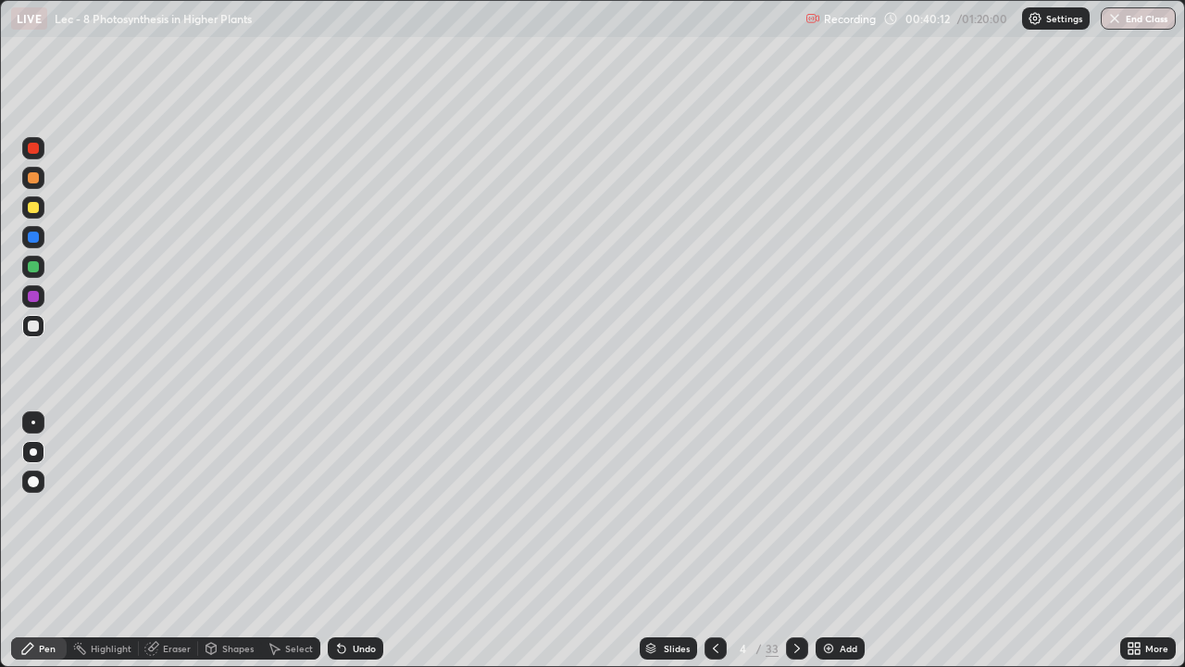
click at [40, 181] on div at bounding box center [33, 178] width 22 height 22
click at [169, 541] on div "Eraser" at bounding box center [177, 648] width 28 height 9
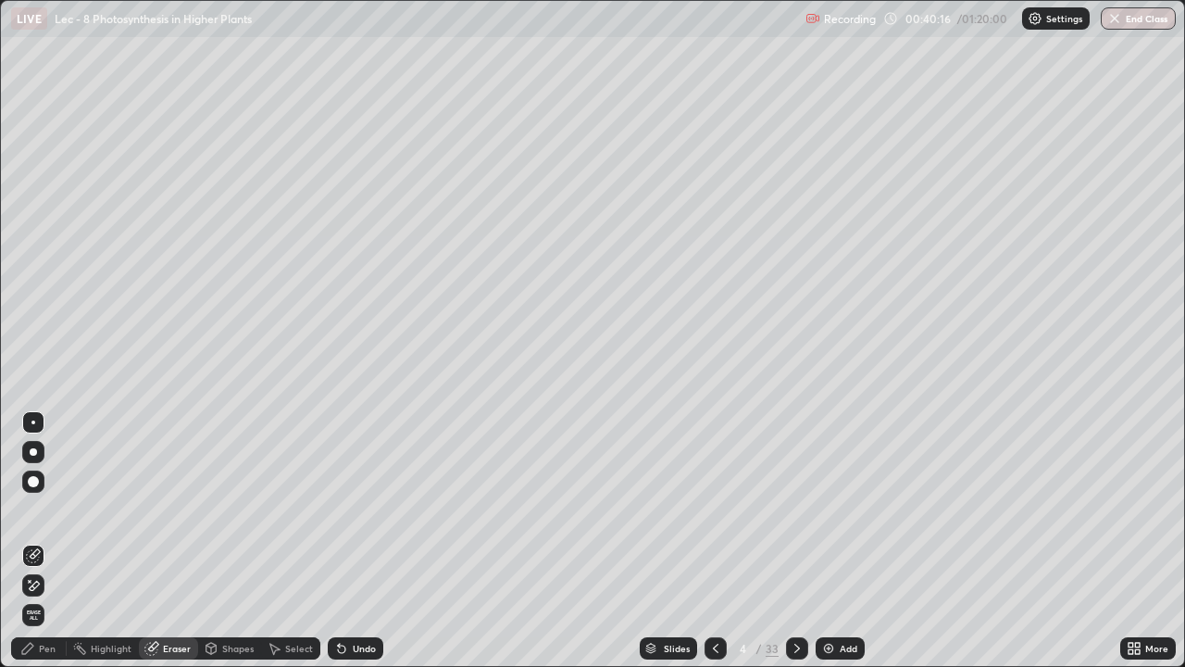
click at [30, 541] on icon at bounding box center [30, 581] width 2 height 2
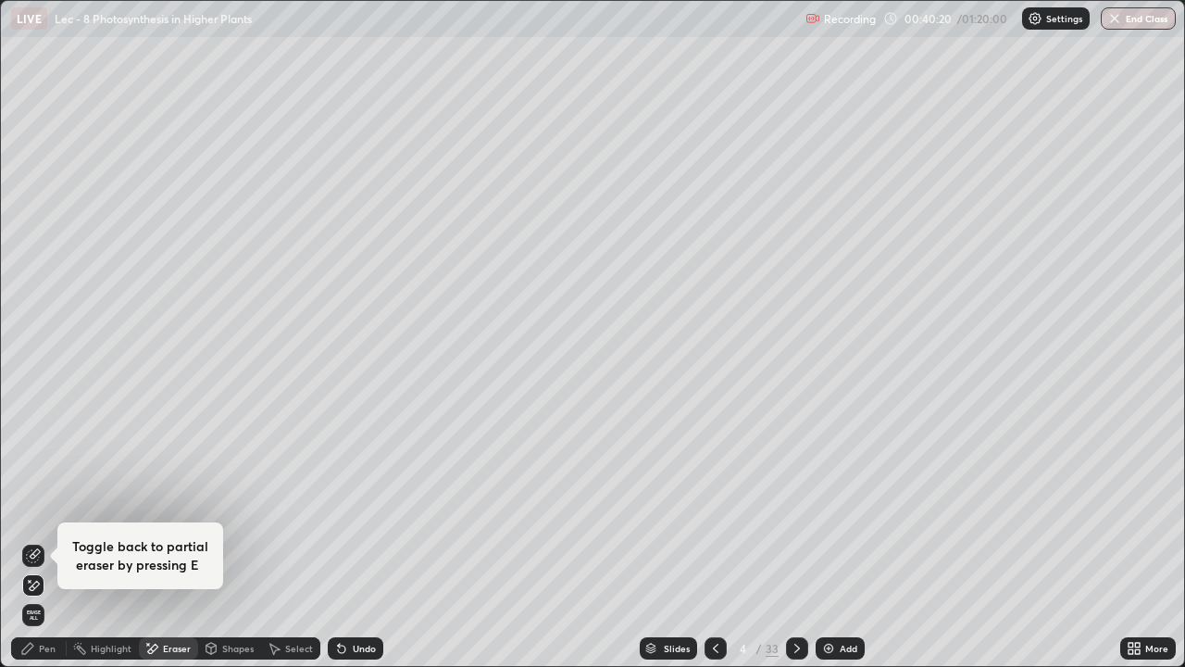
click at [28, 541] on icon at bounding box center [27, 648] width 15 height 15
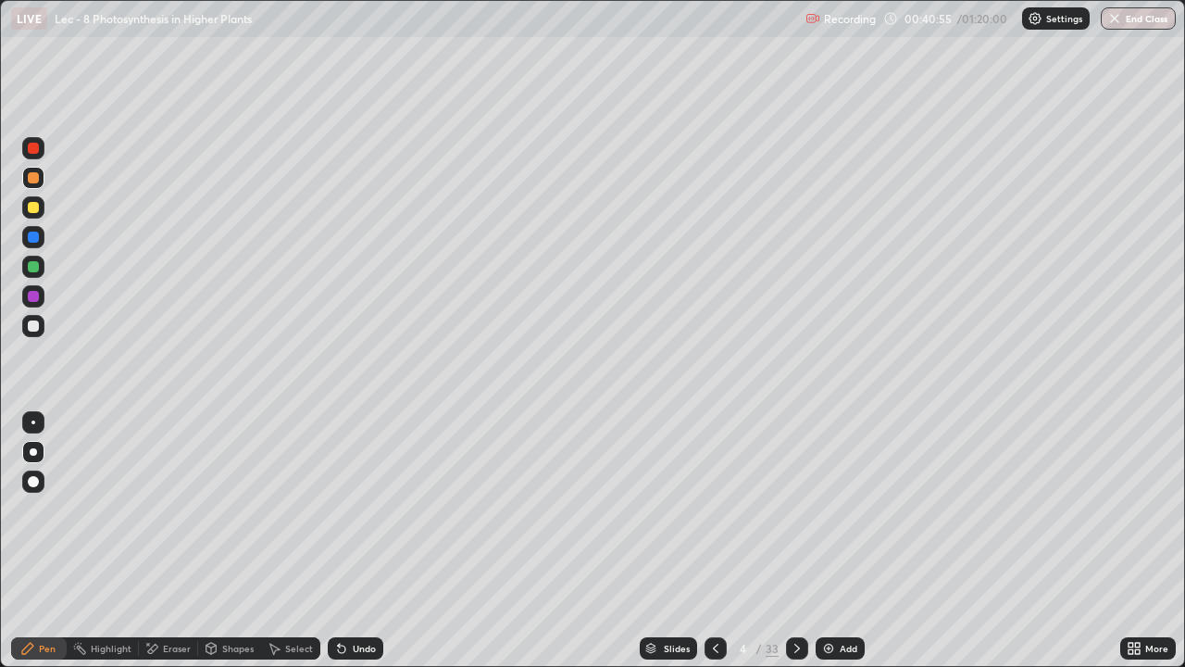
click at [31, 541] on icon at bounding box center [27, 648] width 15 height 15
click at [31, 326] on div at bounding box center [33, 325] width 11 height 11
click at [353, 541] on div "Undo" at bounding box center [364, 648] width 23 height 9
click at [44, 541] on div "Pen" at bounding box center [47, 648] width 17 height 9
click at [33, 208] on div at bounding box center [33, 207] width 11 height 11
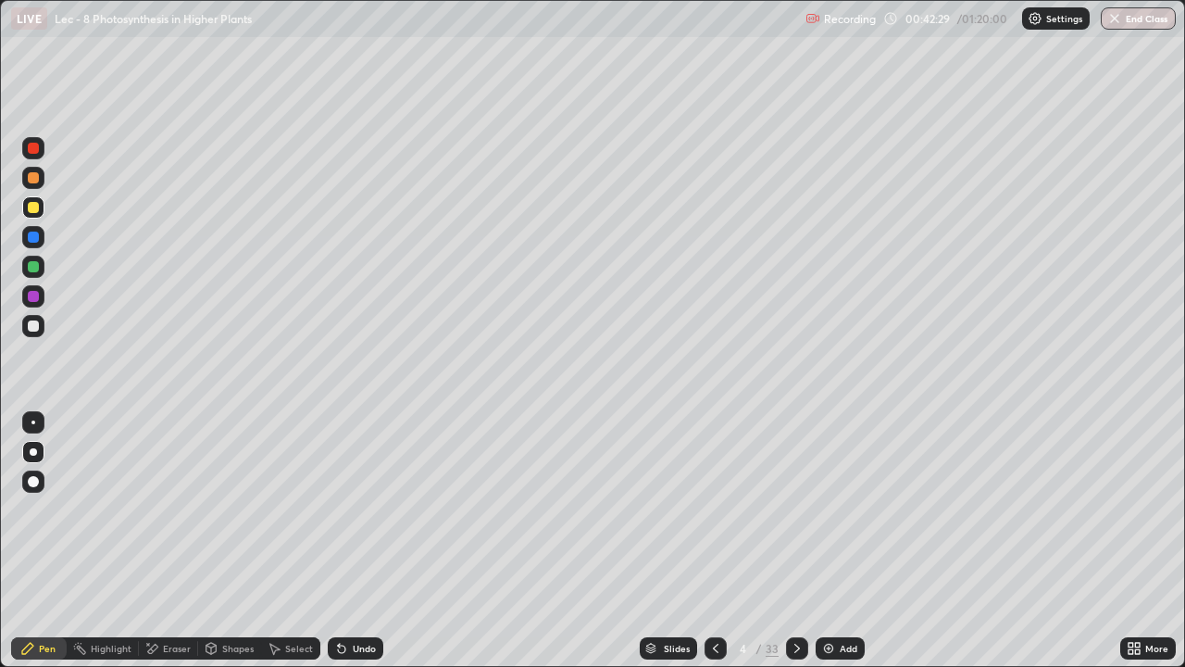
click at [163, 541] on div "Eraser" at bounding box center [177, 648] width 28 height 9
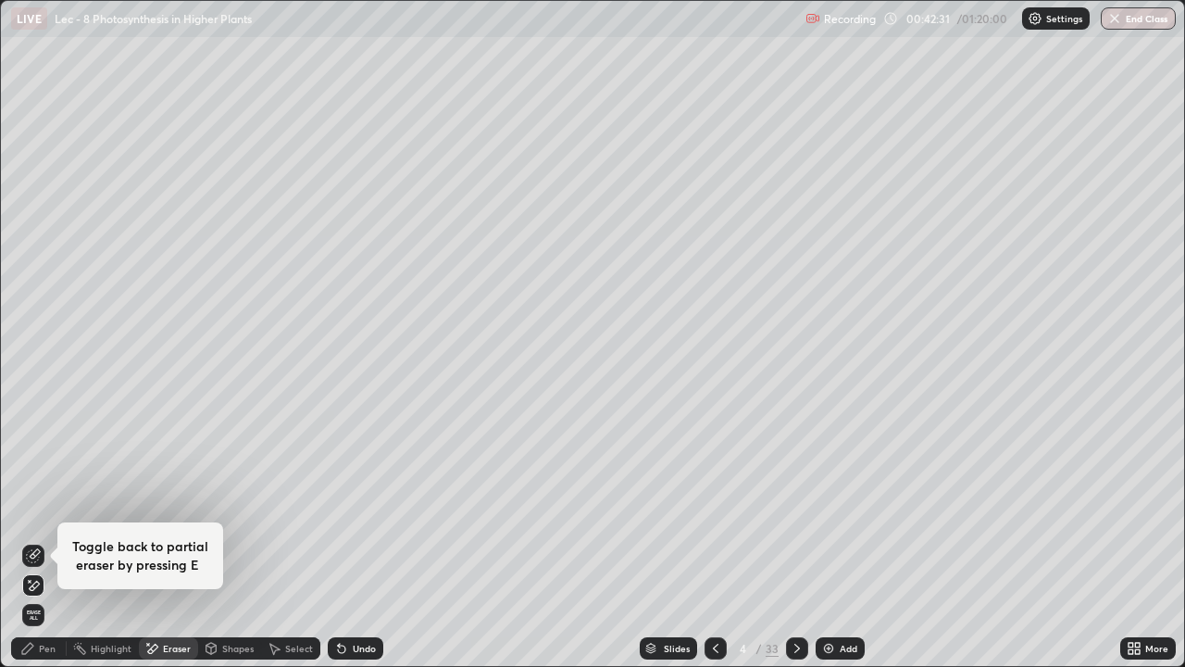
click at [35, 541] on div "Pen" at bounding box center [39, 648] width 56 height 22
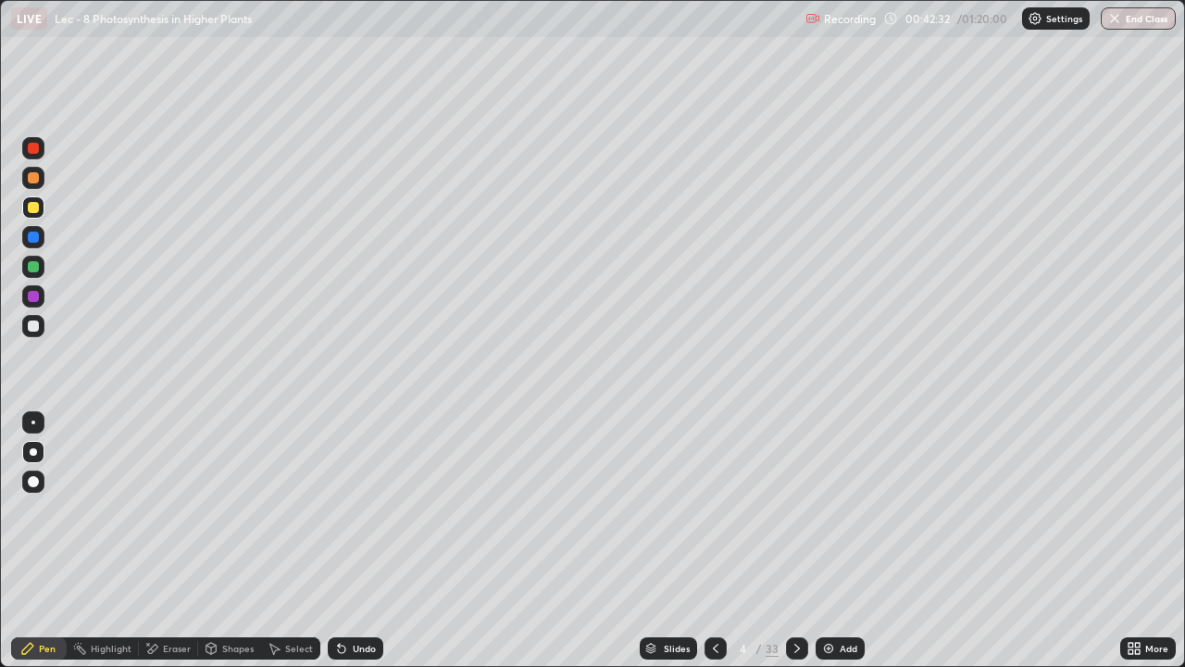
click at [30, 328] on div at bounding box center [33, 325] width 11 height 11
click at [40, 210] on div at bounding box center [33, 207] width 22 height 22
click at [795, 541] on icon at bounding box center [797, 648] width 15 height 15
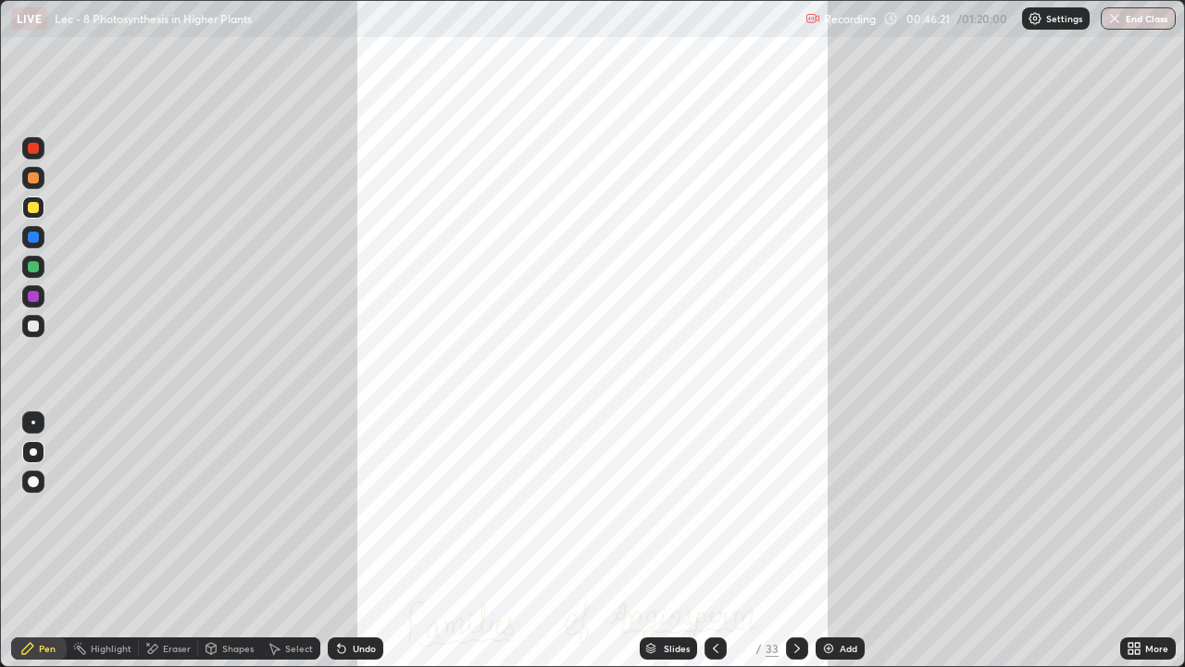
click at [795, 541] on icon at bounding box center [797, 648] width 15 height 15
click at [32, 184] on div at bounding box center [33, 178] width 22 height 22
click at [380, 541] on div "Undo" at bounding box center [356, 648] width 56 height 22
click at [377, 541] on div "Undo" at bounding box center [356, 648] width 56 height 22
click at [371, 541] on div "Undo" at bounding box center [356, 648] width 56 height 22
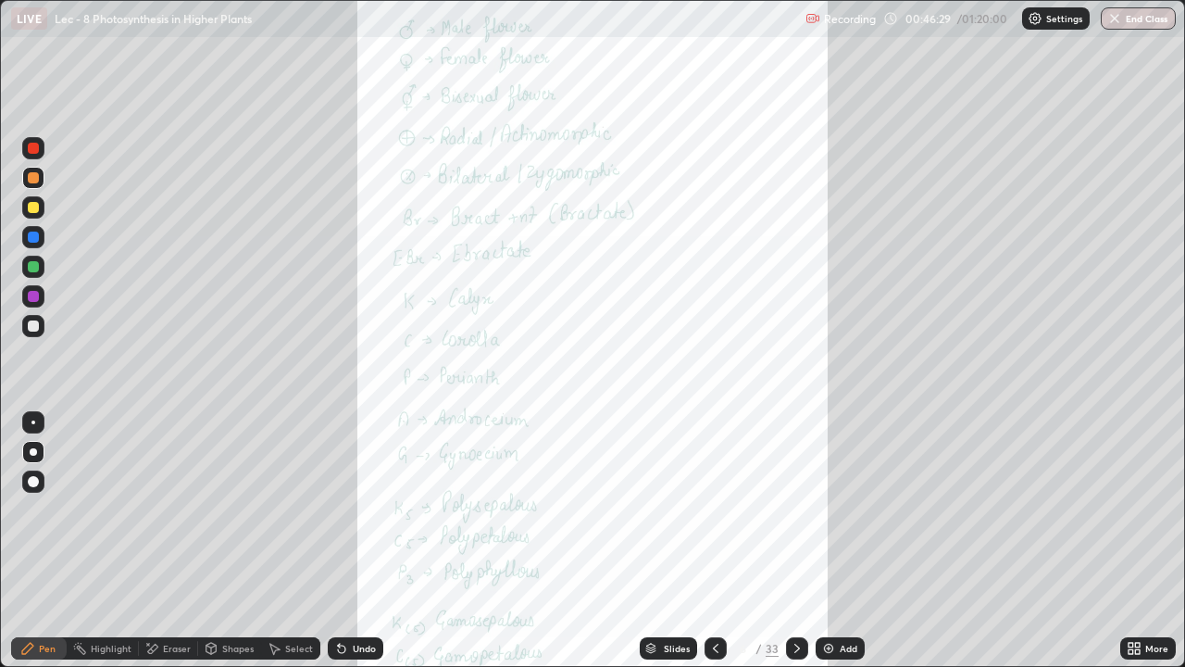
click at [119, 541] on div "Highlight" at bounding box center [111, 648] width 41 height 9
click at [1154, 541] on div "More" at bounding box center [1157, 648] width 23 height 9
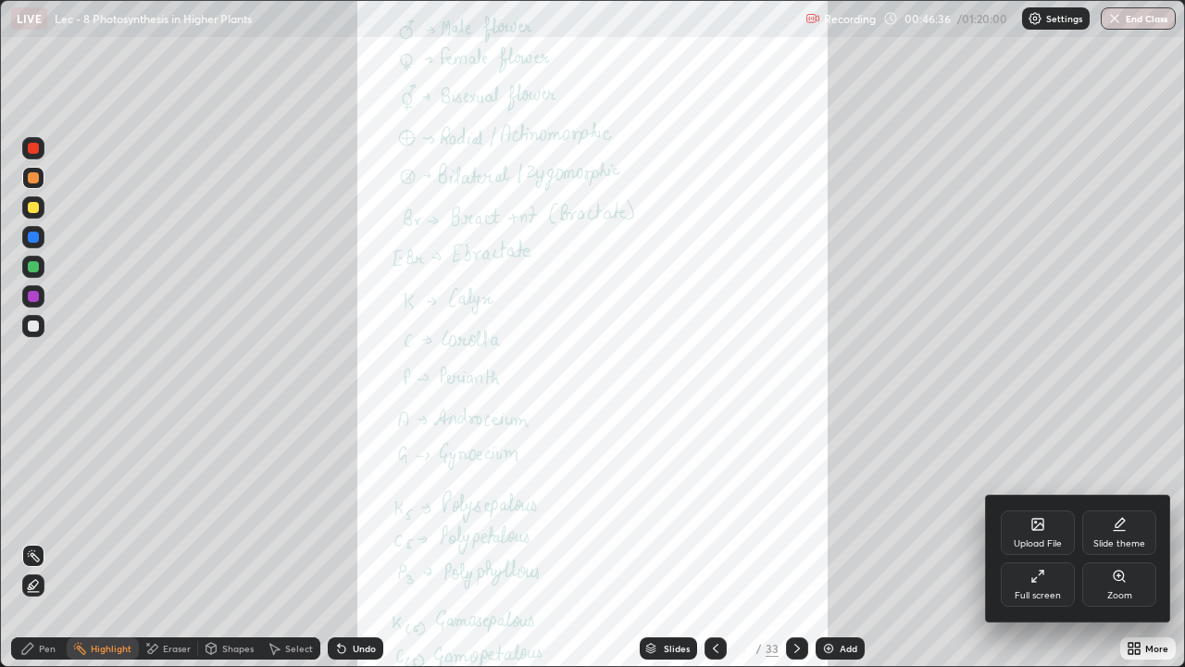
click at [1124, 541] on div "Zoom" at bounding box center [1120, 584] width 74 height 44
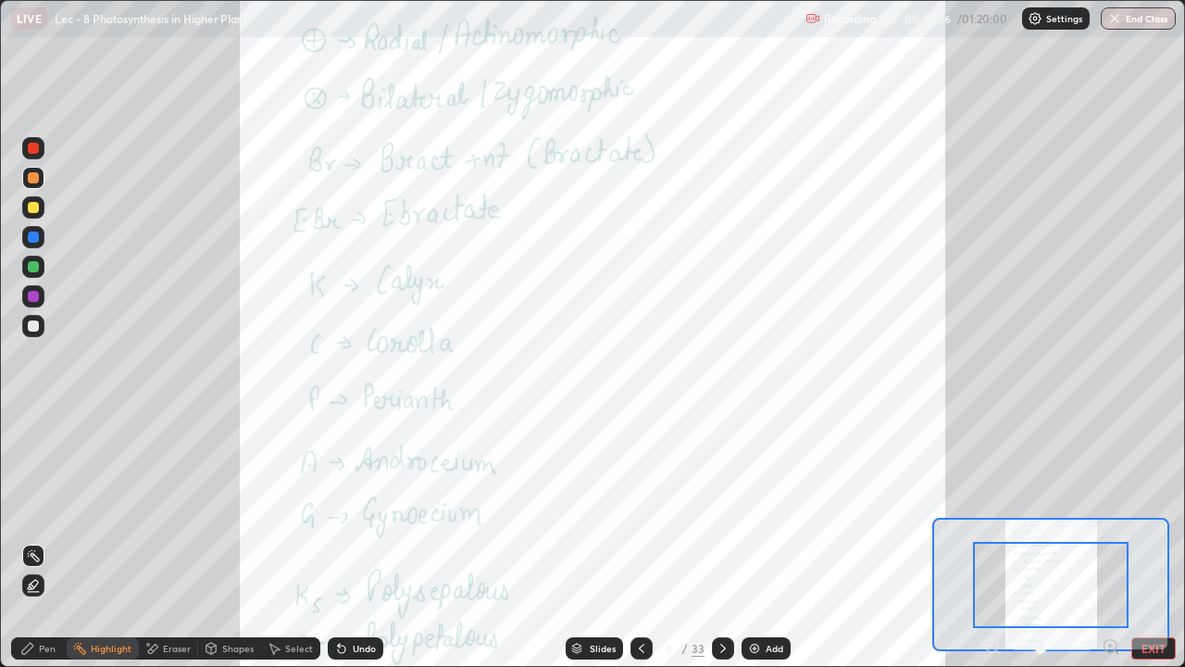
click at [1116, 541] on icon at bounding box center [1117, 652] width 4 height 4
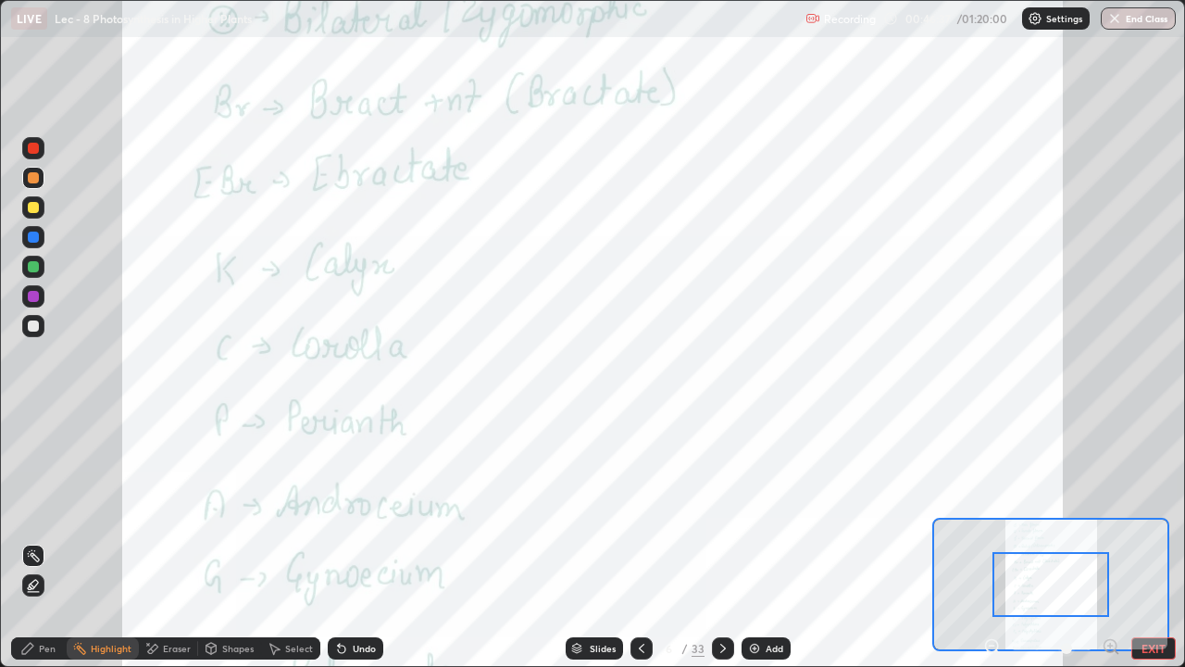
click at [1086, 541] on div at bounding box center [1051, 584] width 117 height 65
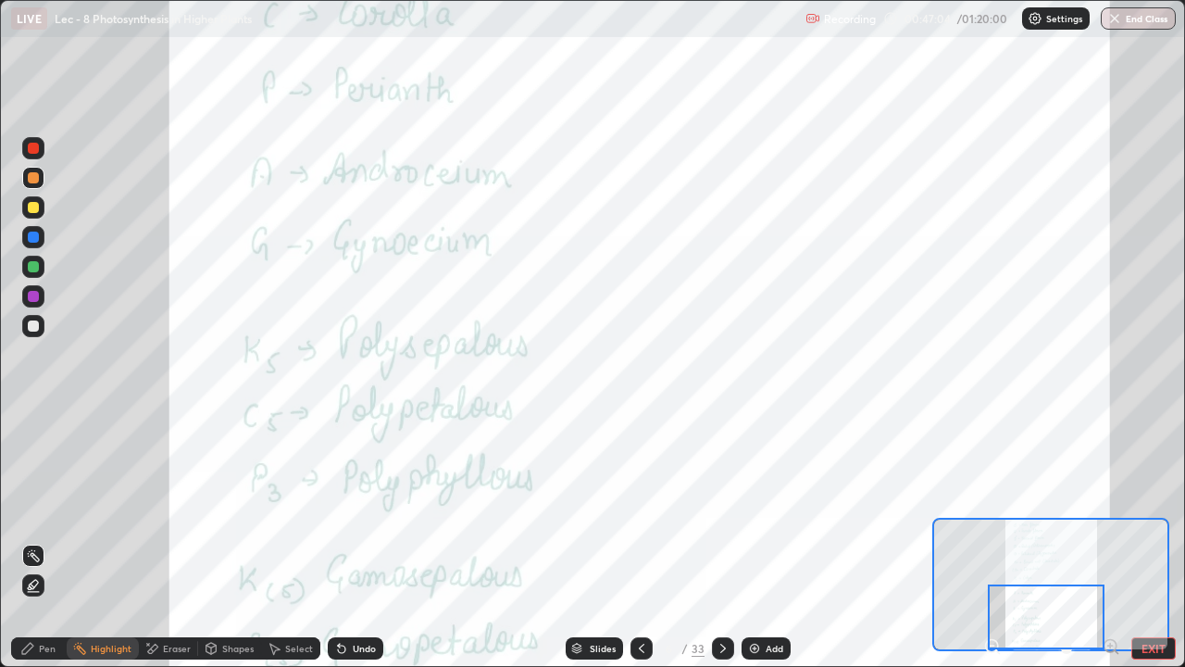
click at [32, 149] on div at bounding box center [33, 148] width 11 height 11
click at [46, 541] on div "Pen" at bounding box center [47, 648] width 17 height 9
click at [97, 541] on div "Highlight" at bounding box center [111, 648] width 41 height 9
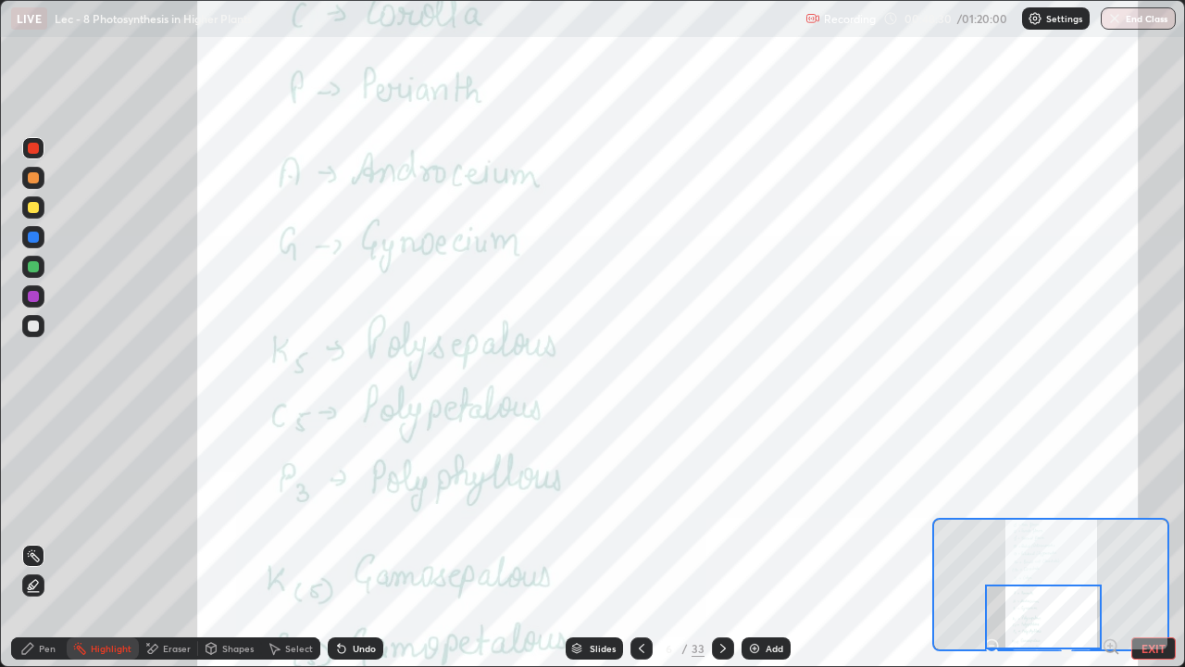
click at [720, 541] on icon at bounding box center [723, 648] width 15 height 15
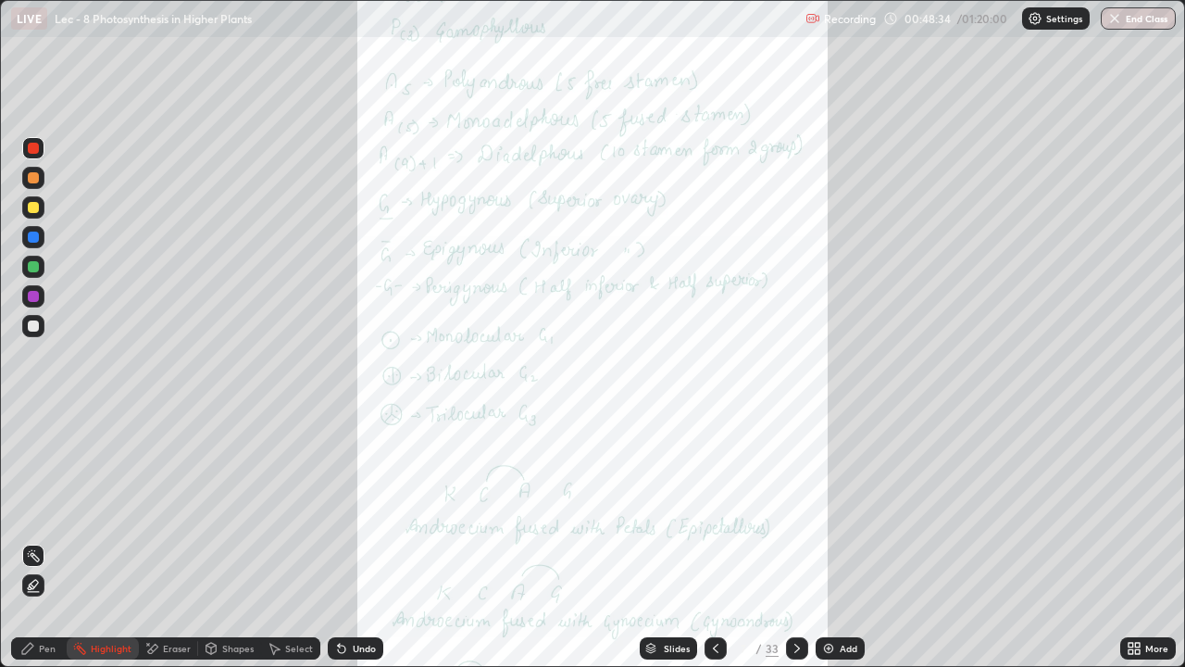
click at [1138, 541] on icon at bounding box center [1137, 645] width 5 height 5
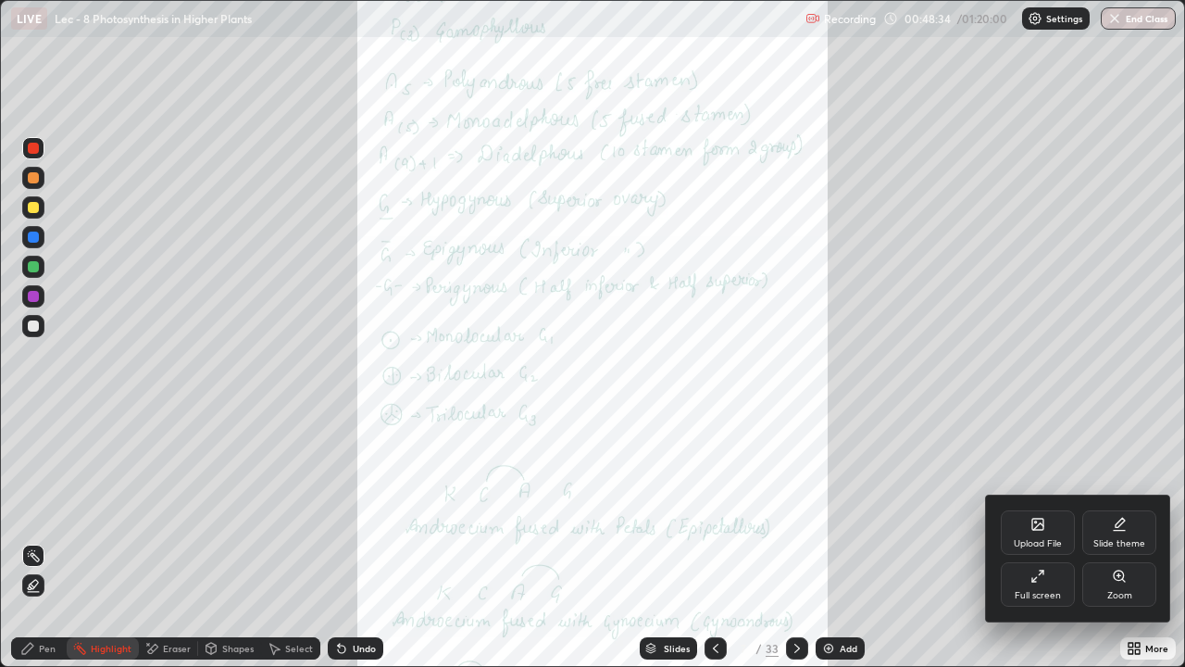
click at [1120, 541] on icon at bounding box center [1119, 575] width 10 height 10
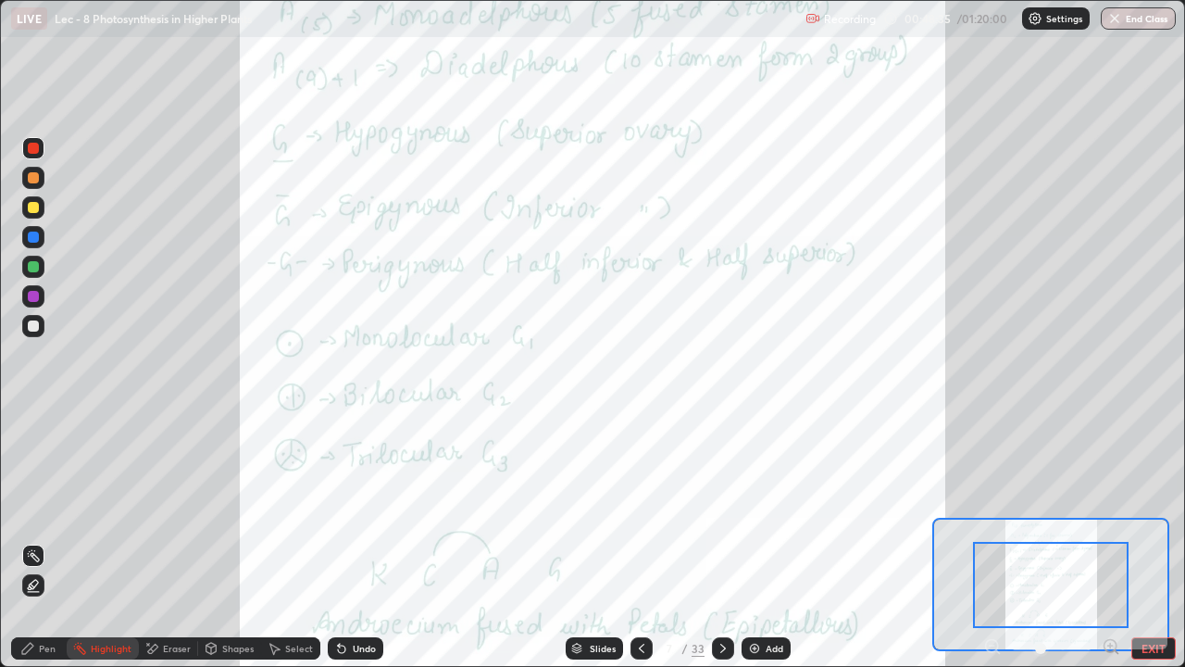
click at [1113, 541] on icon at bounding box center [1111, 646] width 19 height 19
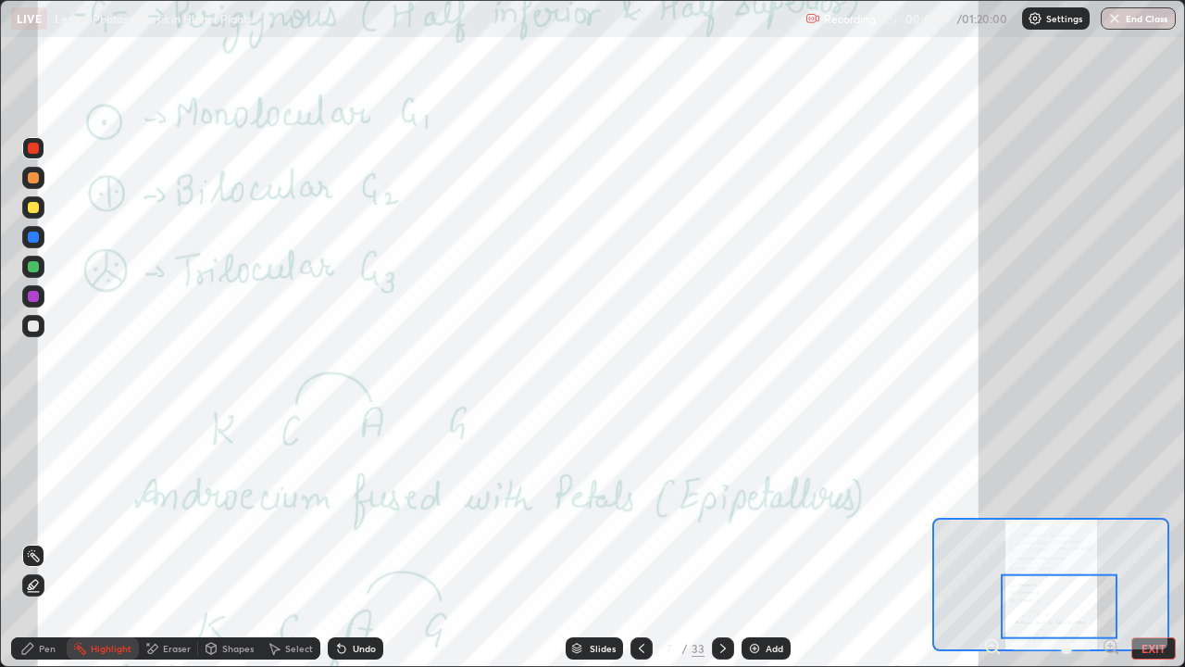
click at [1043, 541] on div at bounding box center [1059, 606] width 117 height 65
click at [39, 541] on div "Pen" at bounding box center [47, 648] width 17 height 9
click at [112, 541] on div "Highlight" at bounding box center [111, 648] width 41 height 9
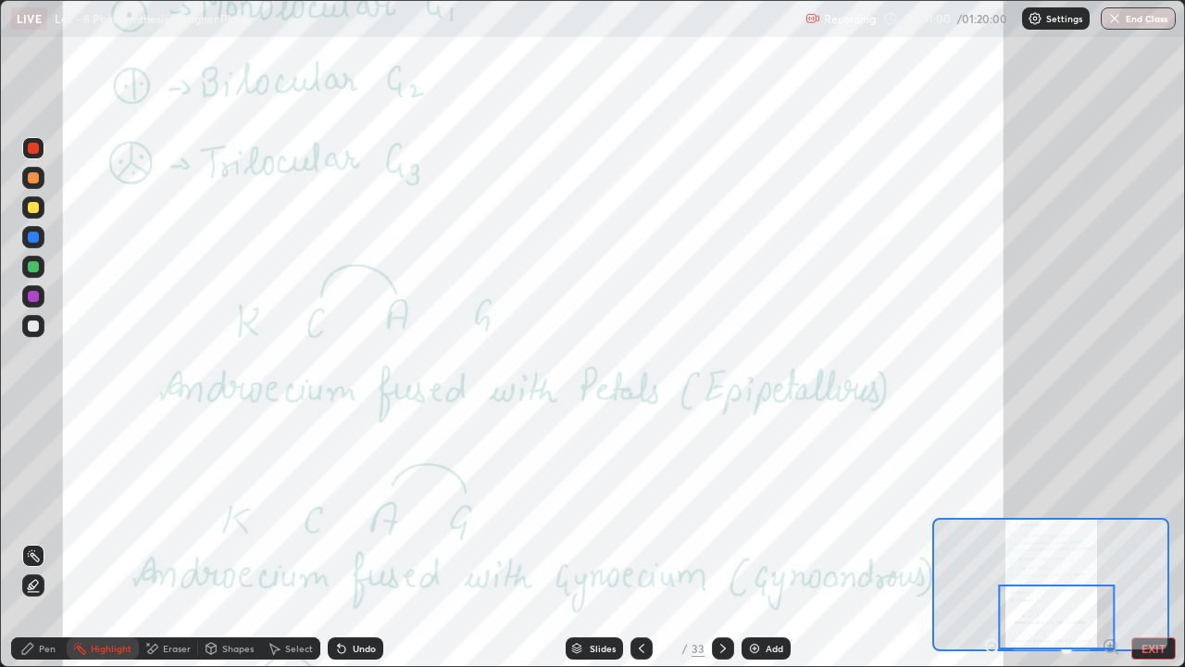
click at [720, 541] on icon at bounding box center [723, 648] width 15 height 15
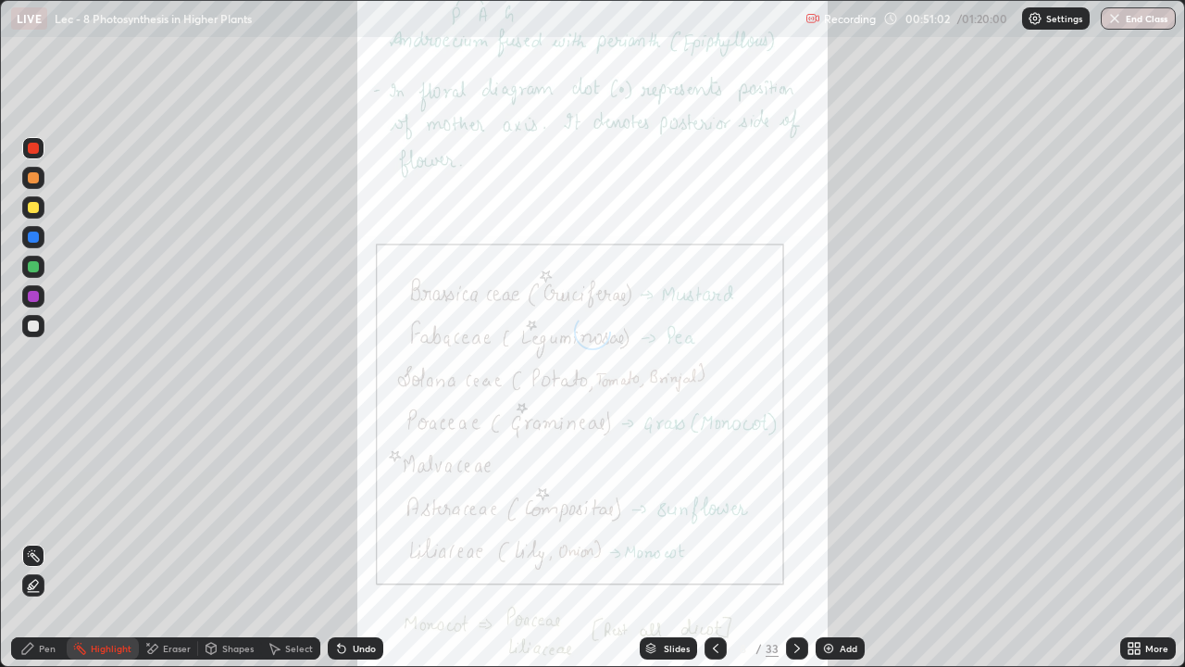
click at [1146, 541] on div "More" at bounding box center [1157, 648] width 23 height 9
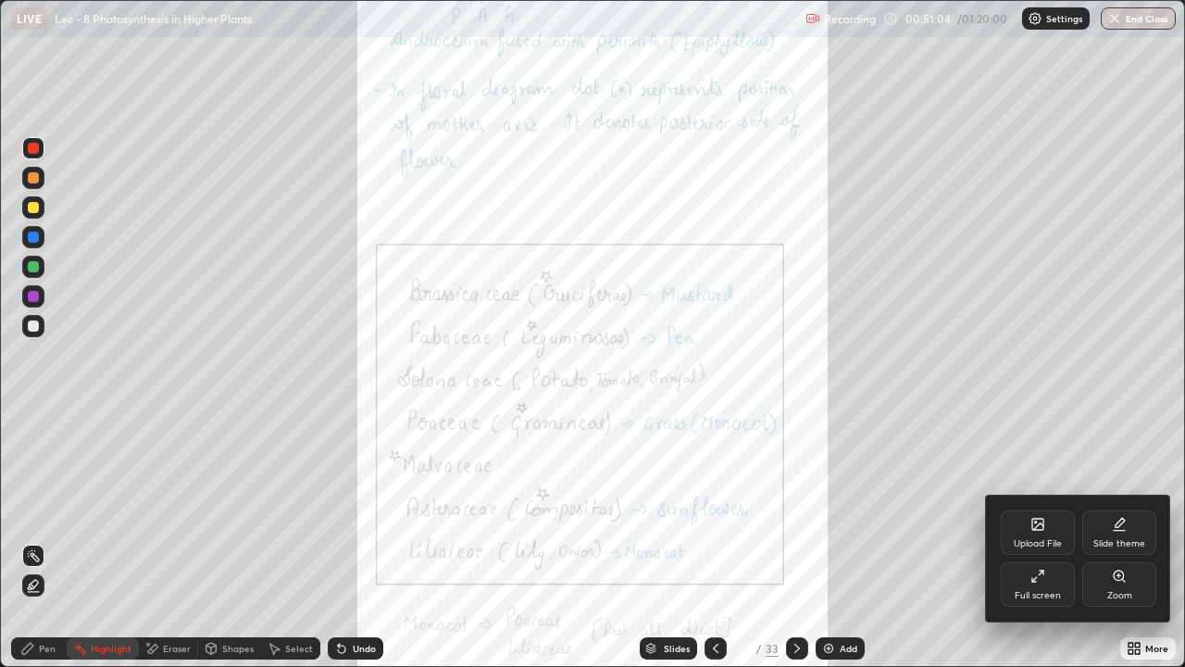
click at [1131, 541] on div "Zoom" at bounding box center [1120, 595] width 25 height 9
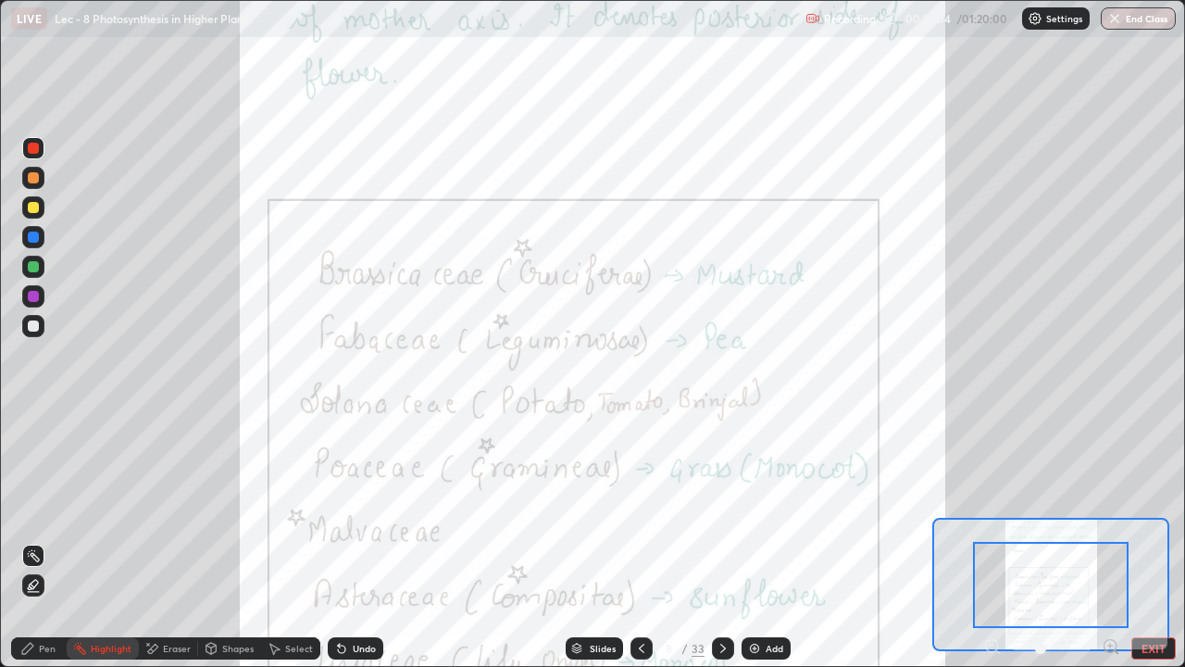
click at [1110, 541] on icon at bounding box center [1110, 645] width 5 height 0
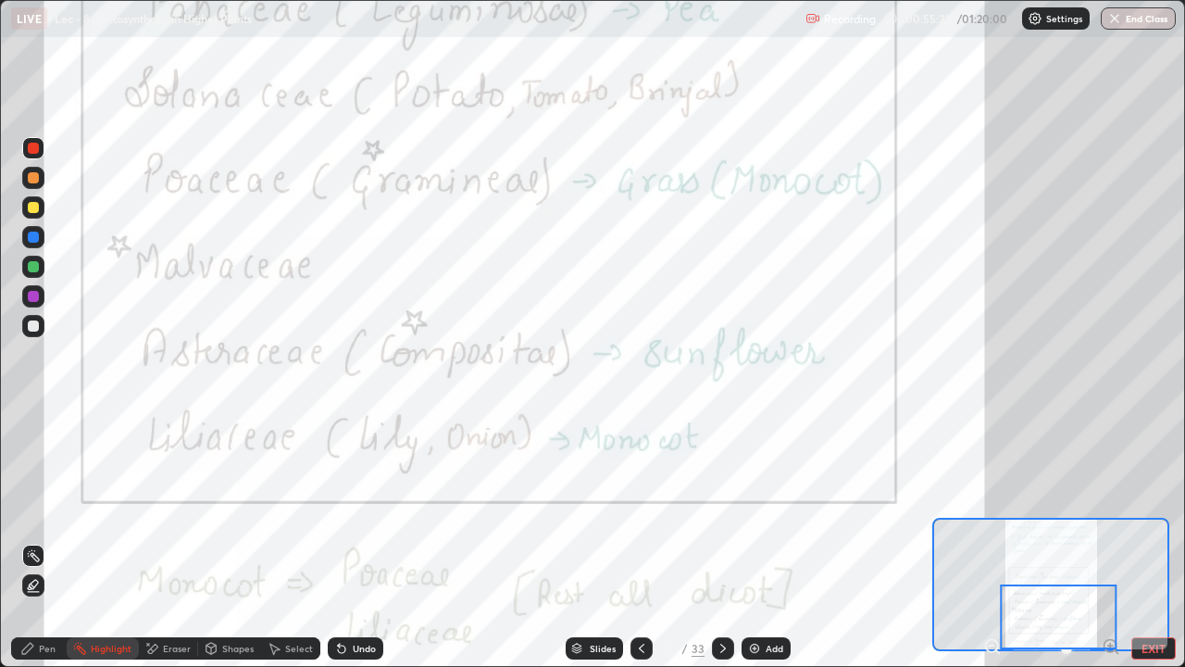
click at [720, 541] on icon at bounding box center [723, 648] width 15 height 15
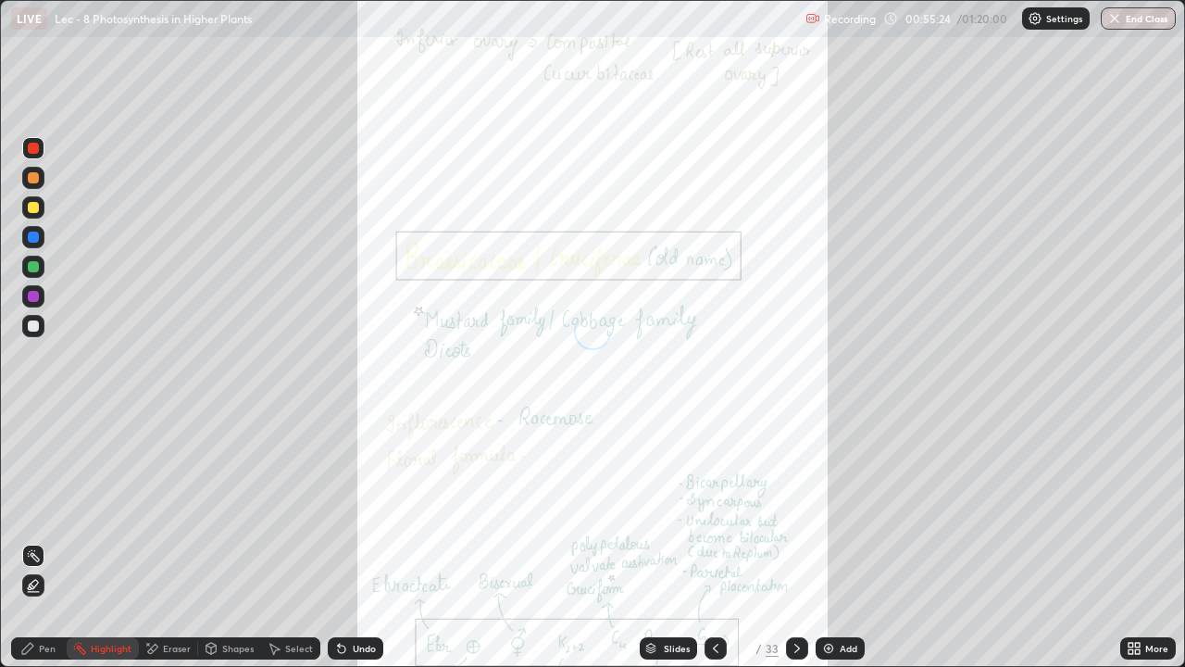
click at [1121, 541] on div "More" at bounding box center [1149, 648] width 56 height 22
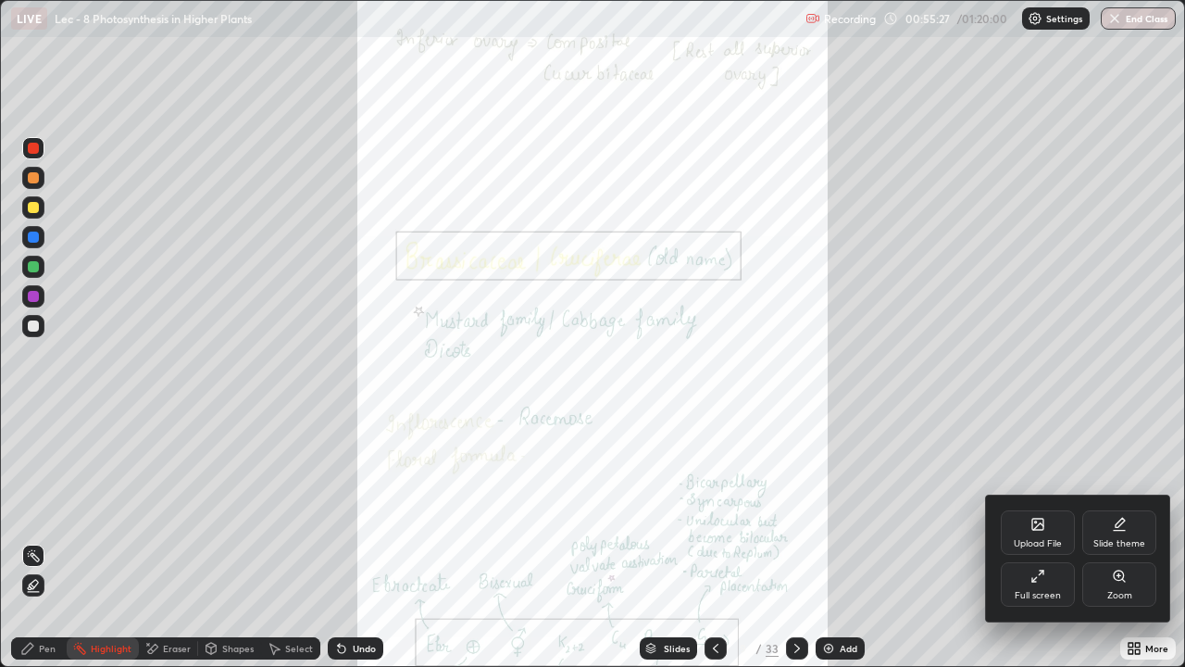
click at [1126, 541] on div "Zoom" at bounding box center [1120, 595] width 25 height 9
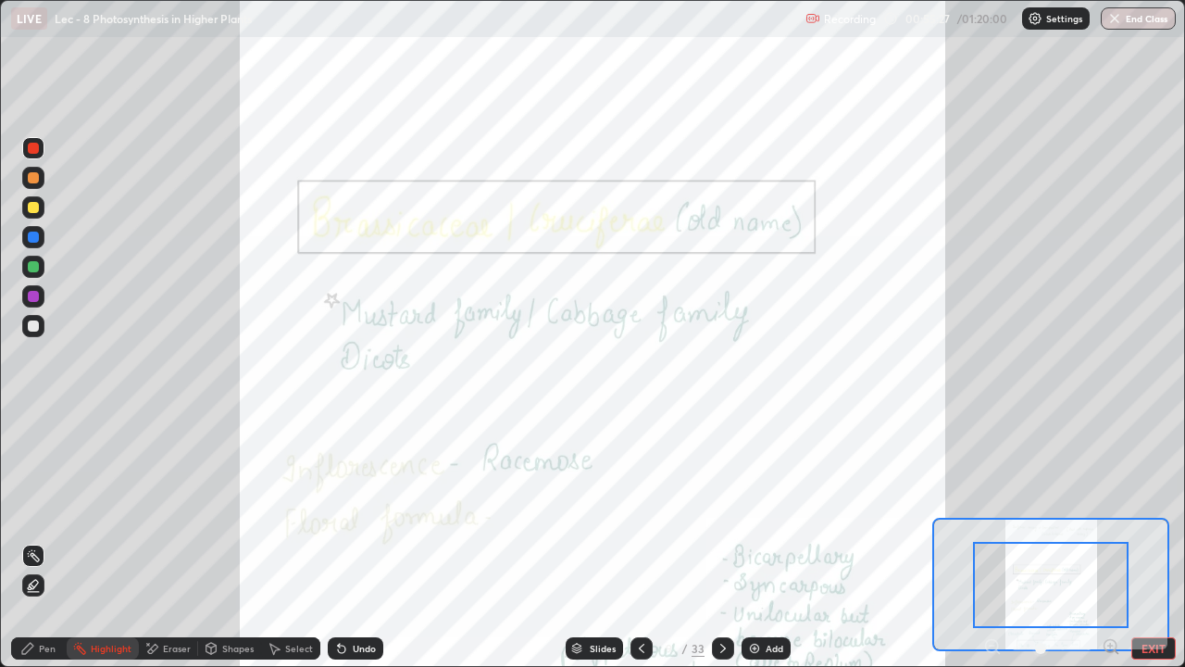
click at [1120, 541] on icon at bounding box center [1111, 646] width 19 height 19
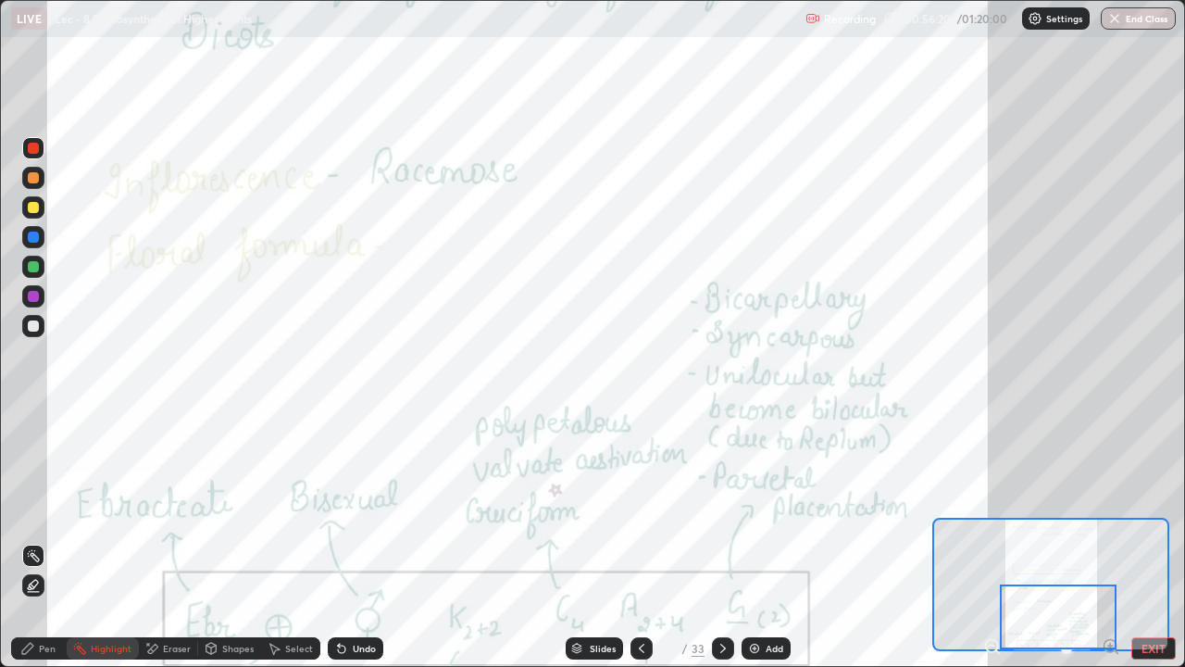
click at [729, 541] on div at bounding box center [723, 648] width 22 height 22
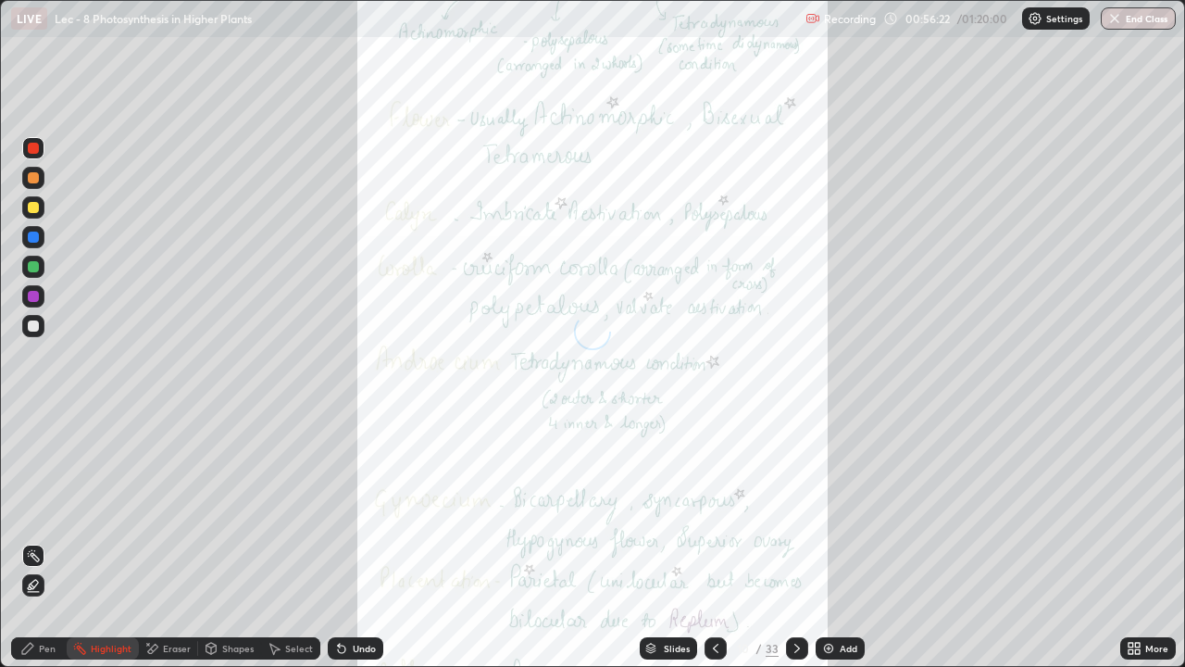
click at [1150, 541] on div "More" at bounding box center [1149, 648] width 56 height 22
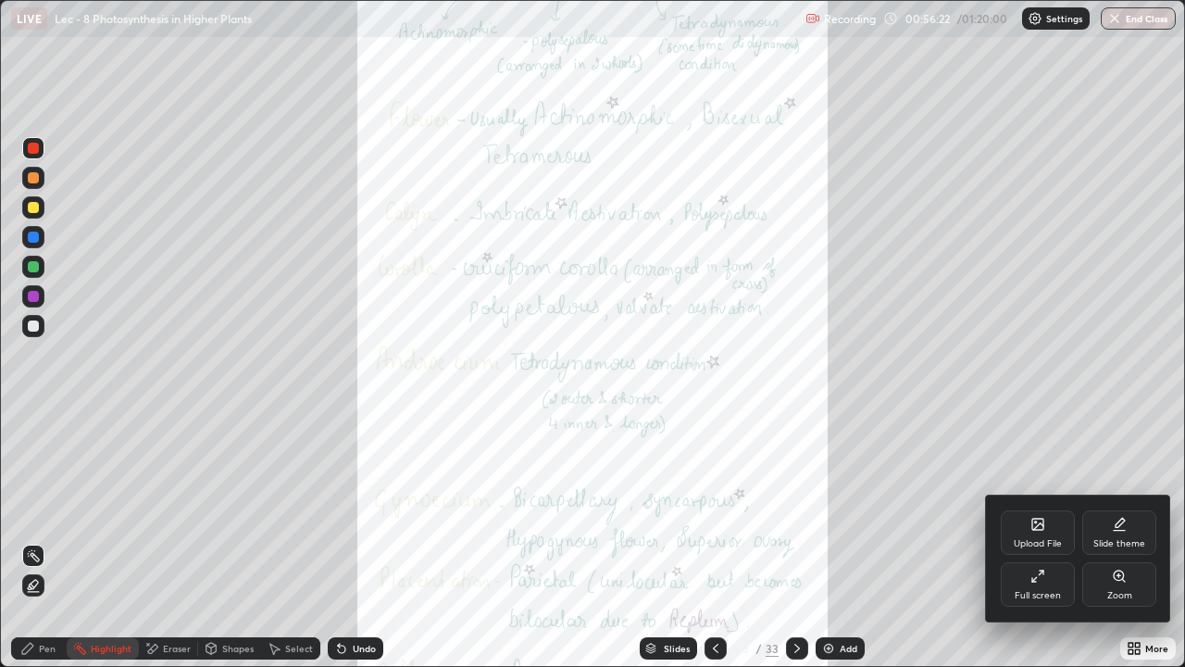
click at [1071, 541] on div "Full screen" at bounding box center [1038, 584] width 74 height 44
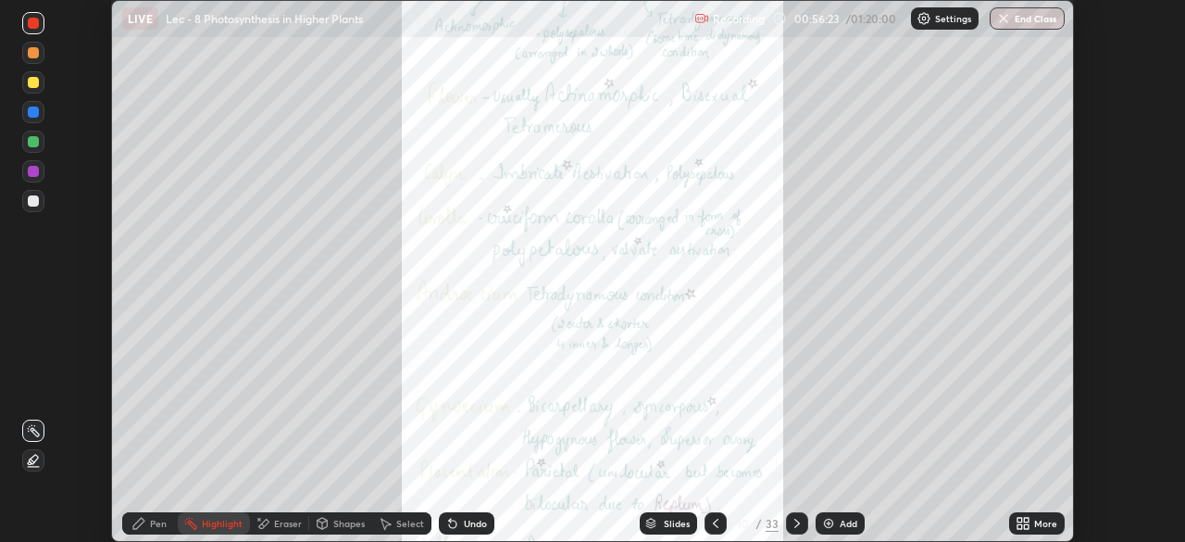
scroll to position [92063, 91419]
click at [679, 524] on div "Slides" at bounding box center [677, 523] width 26 height 9
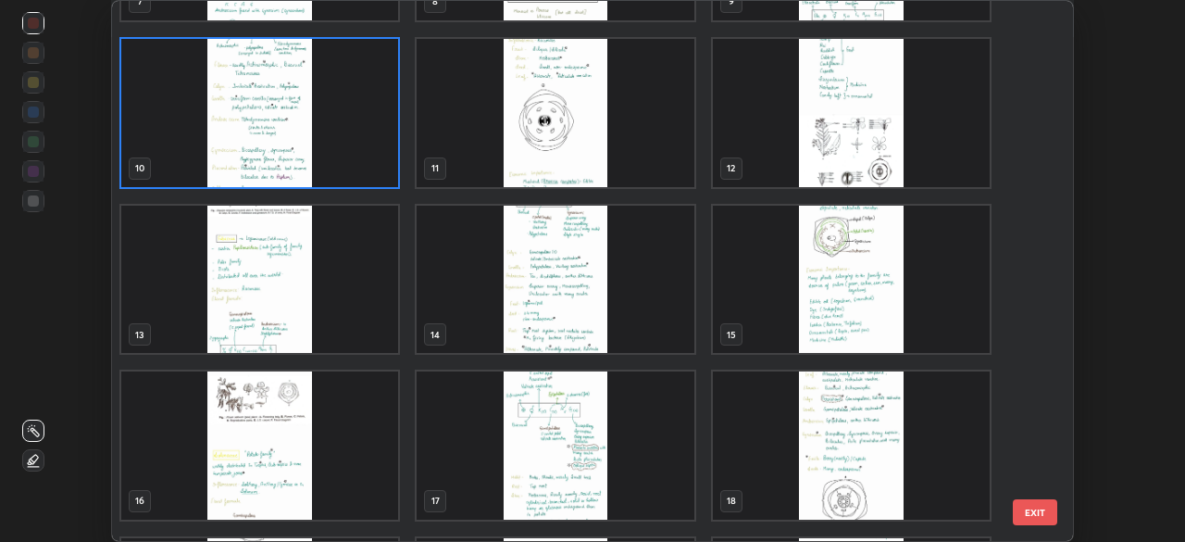
scroll to position [462, 0]
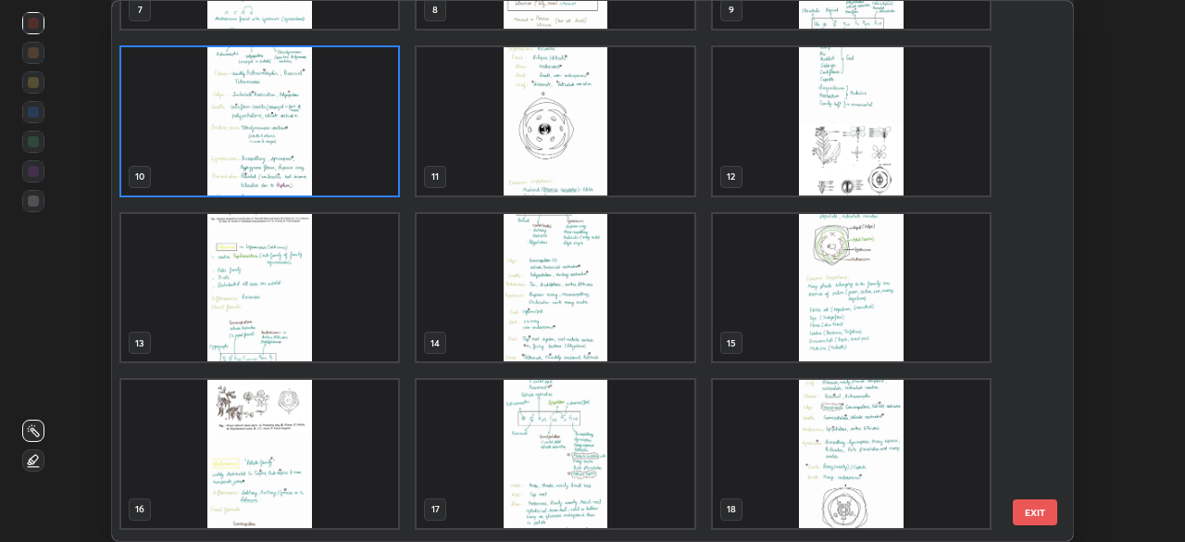
click at [1033, 507] on button "EXIT" at bounding box center [1035, 512] width 44 height 26
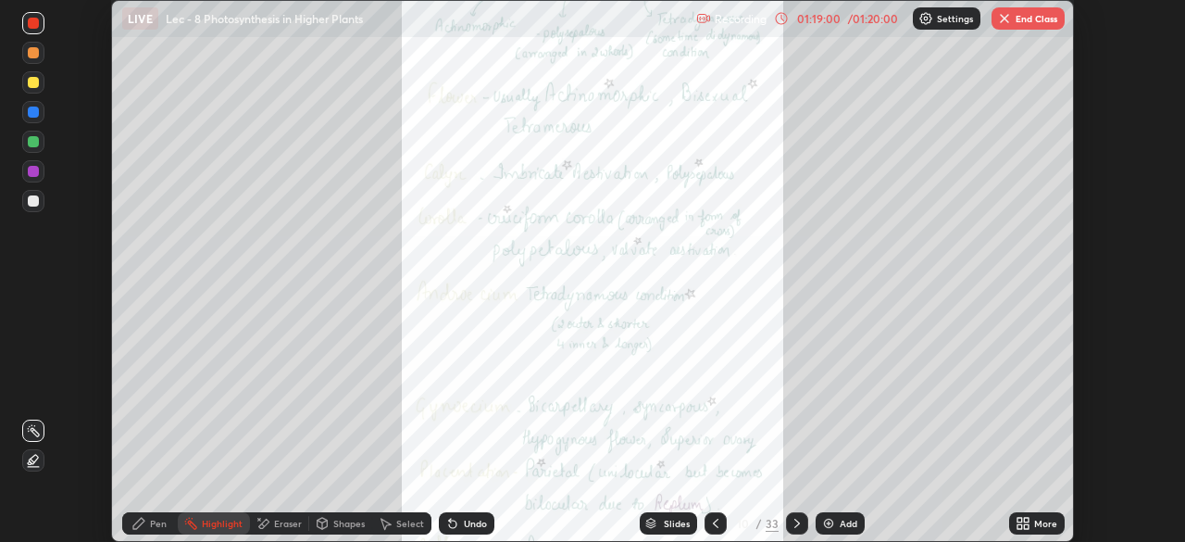
click at [1021, 12] on button "End Class" at bounding box center [1028, 18] width 73 height 22
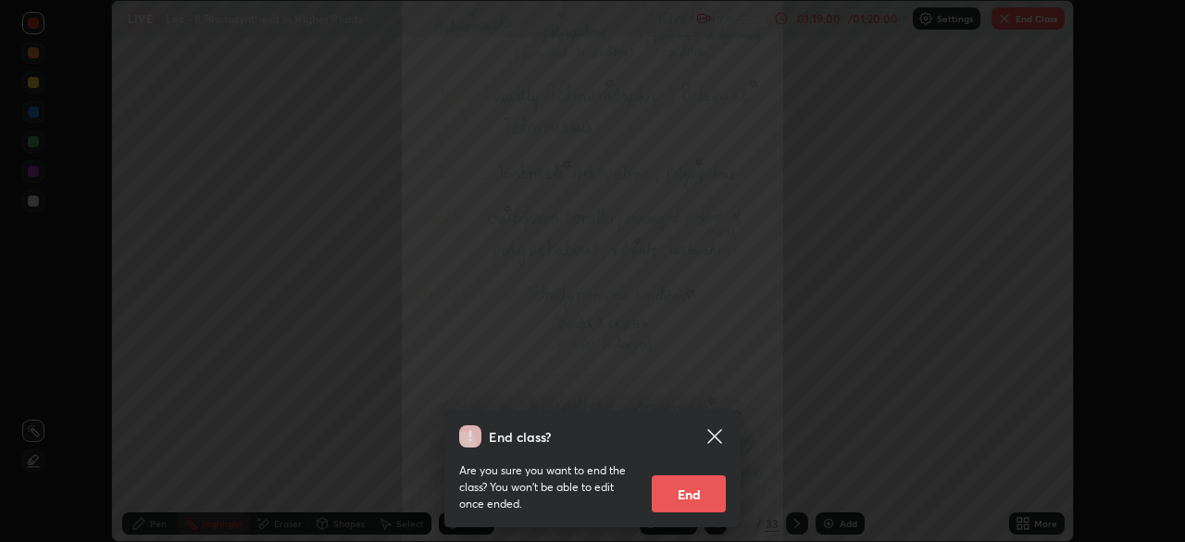
click at [693, 495] on button "End" at bounding box center [689, 493] width 74 height 37
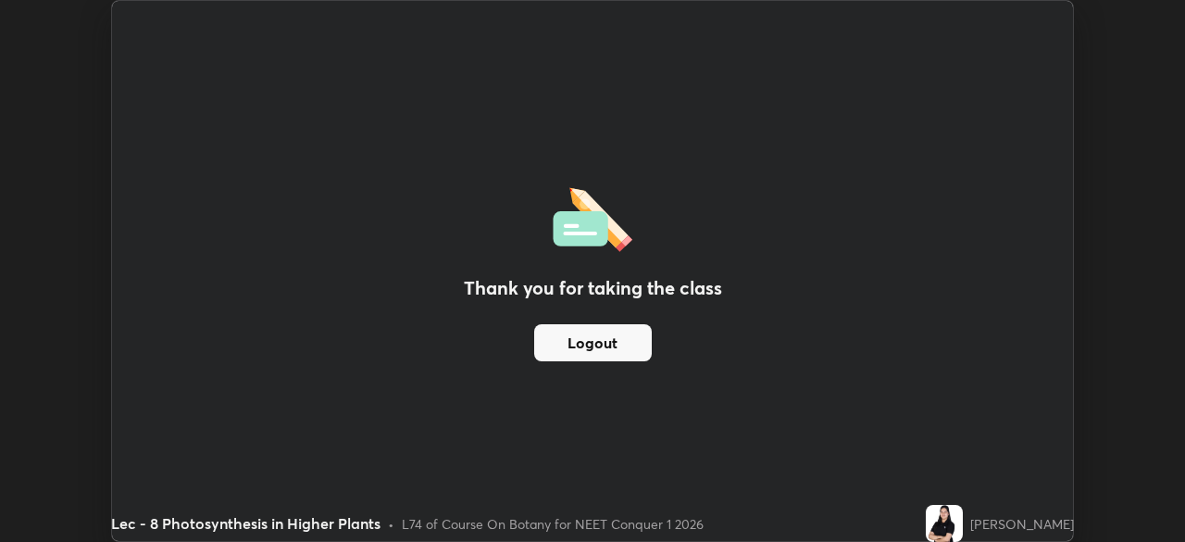
click at [727, 229] on div "Thank you for taking the class Logout" at bounding box center [592, 271] width 961 height 540
click at [618, 342] on button "Logout" at bounding box center [593, 342] width 118 height 37
